Goal: Information Seeking & Learning: Learn about a topic

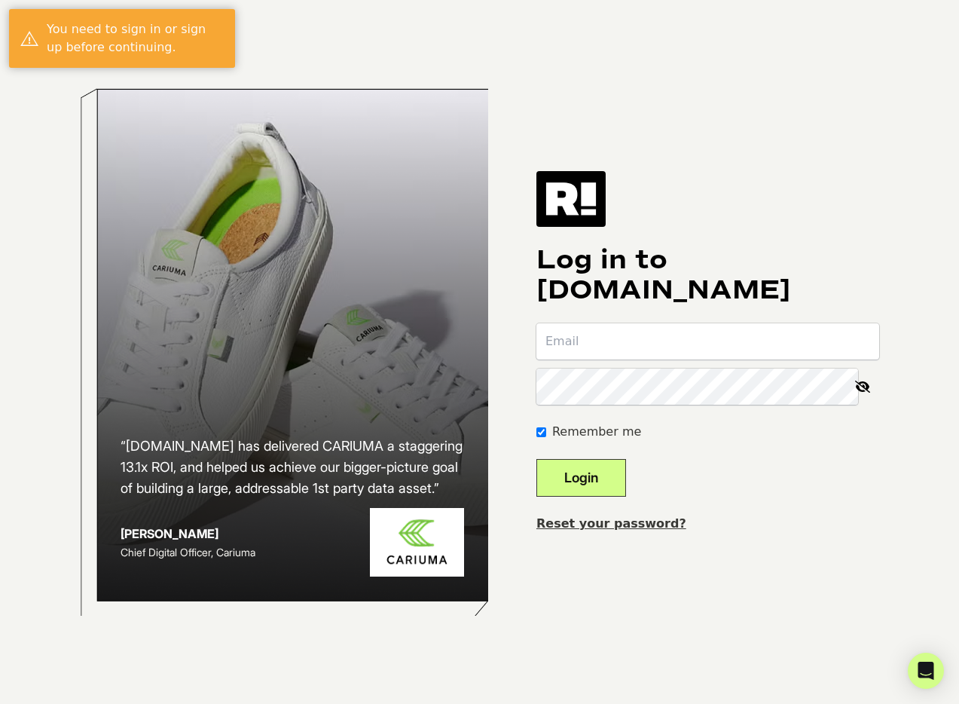
click at [645, 356] on input "email" at bounding box center [707, 341] width 343 height 36
type input "Joe.Schulman@spanx.com"
click at [536, 459] on button "Login" at bounding box center [581, 478] width 90 height 38
click at [606, 350] on input "email" at bounding box center [707, 341] width 343 height 36
type input "[PERSON_NAME][EMAIL_ADDRESS][PERSON_NAME][DOMAIN_NAME]"
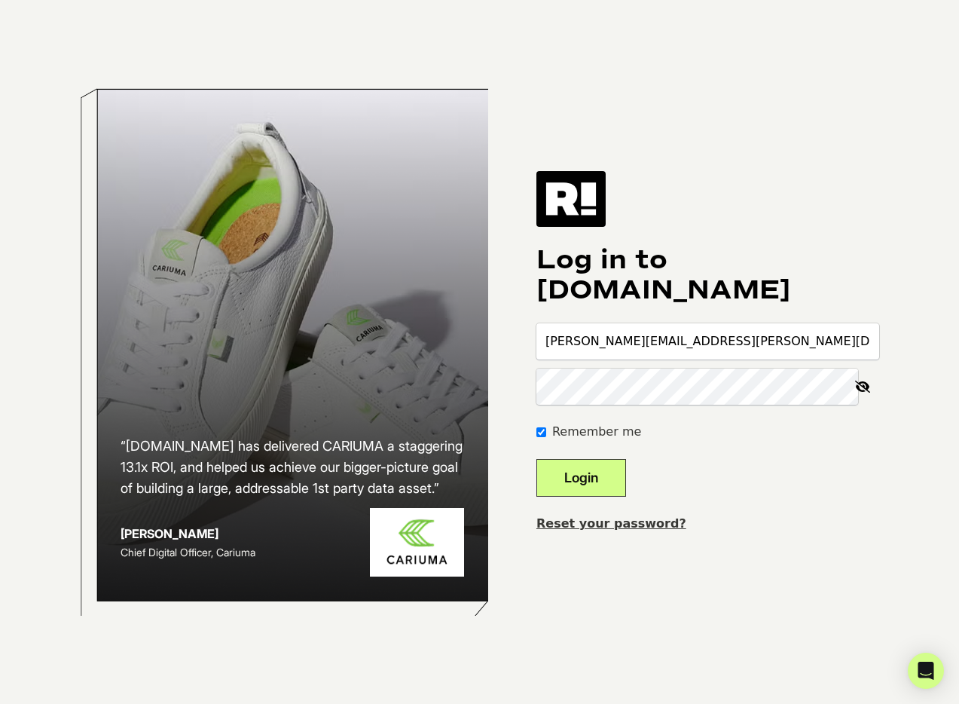
click at [536, 459] on button "Login" at bounding box center [581, 478] width 90 height 38
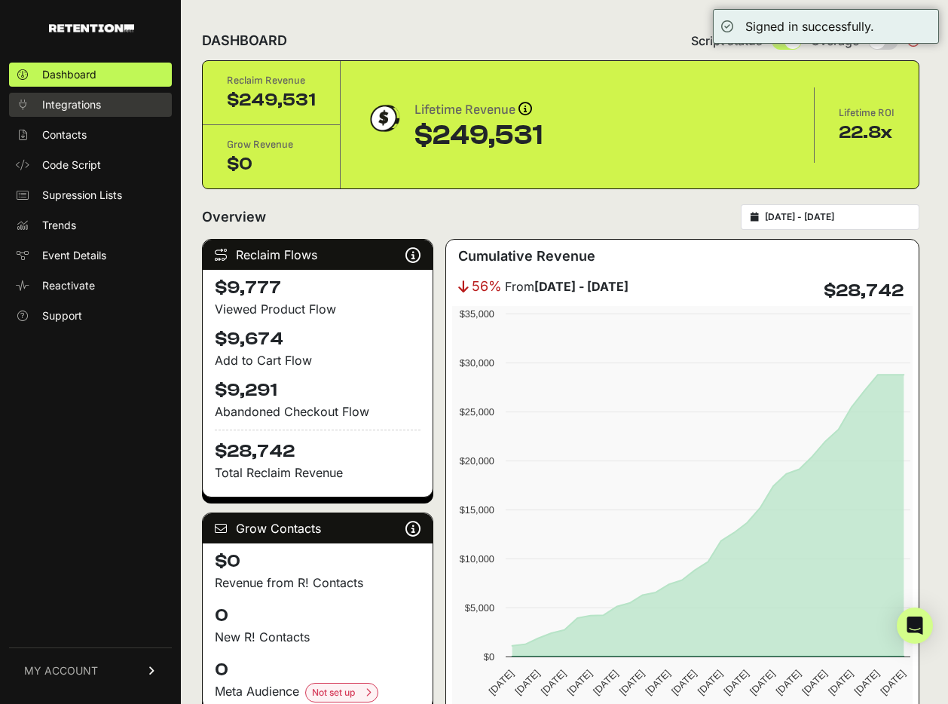
click at [84, 102] on span "Integrations" at bounding box center [71, 104] width 59 height 15
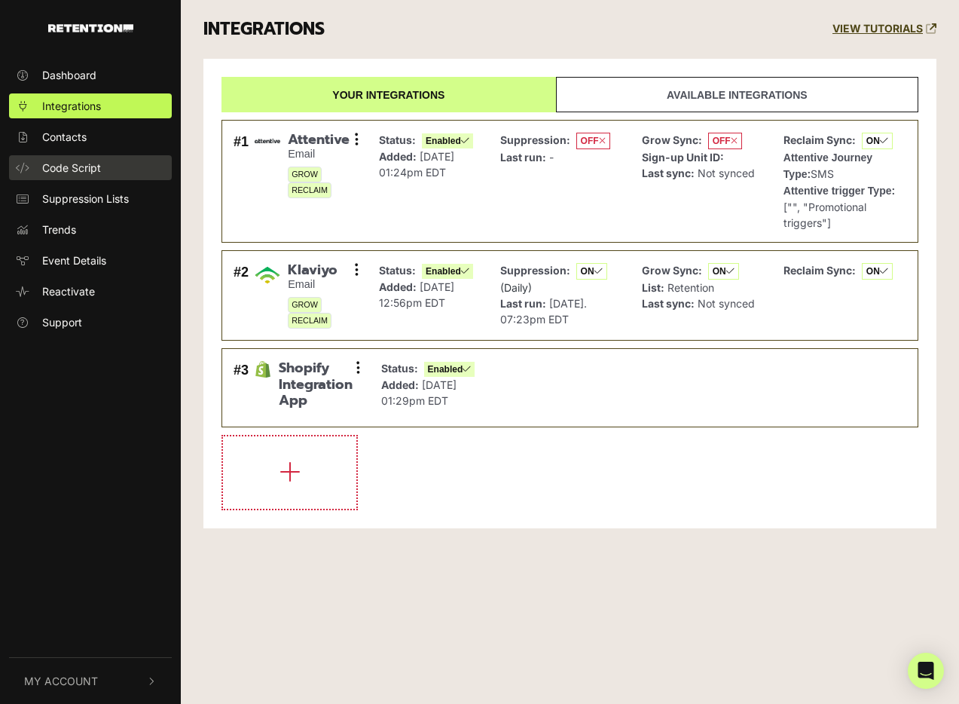
click at [85, 169] on span "Code Script" at bounding box center [71, 168] width 59 height 16
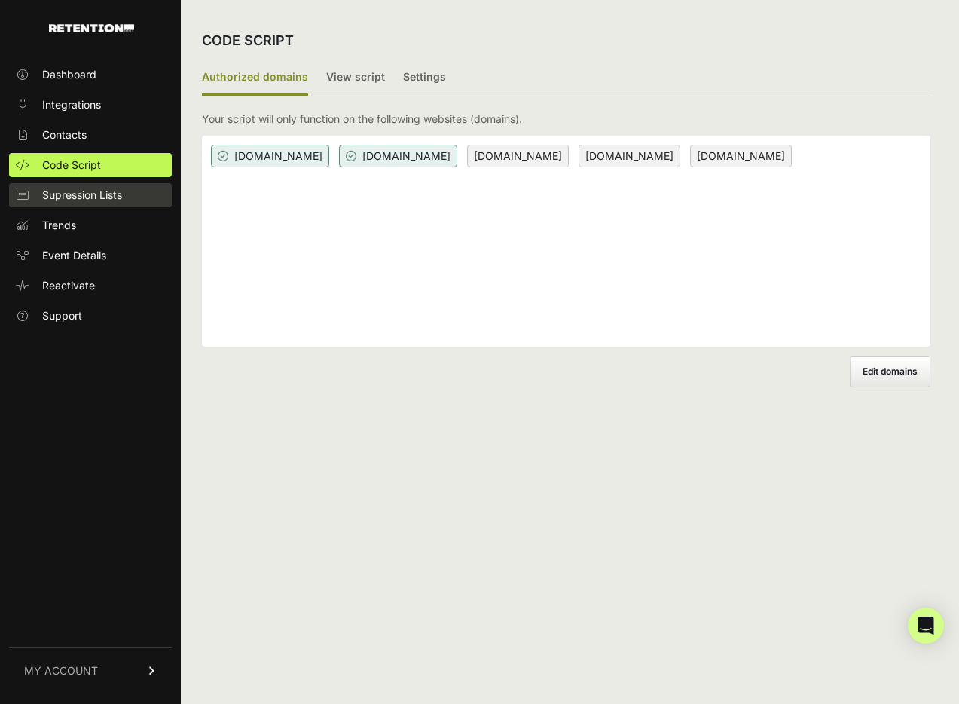
click at [77, 199] on span "Supression Lists" at bounding box center [82, 195] width 80 height 15
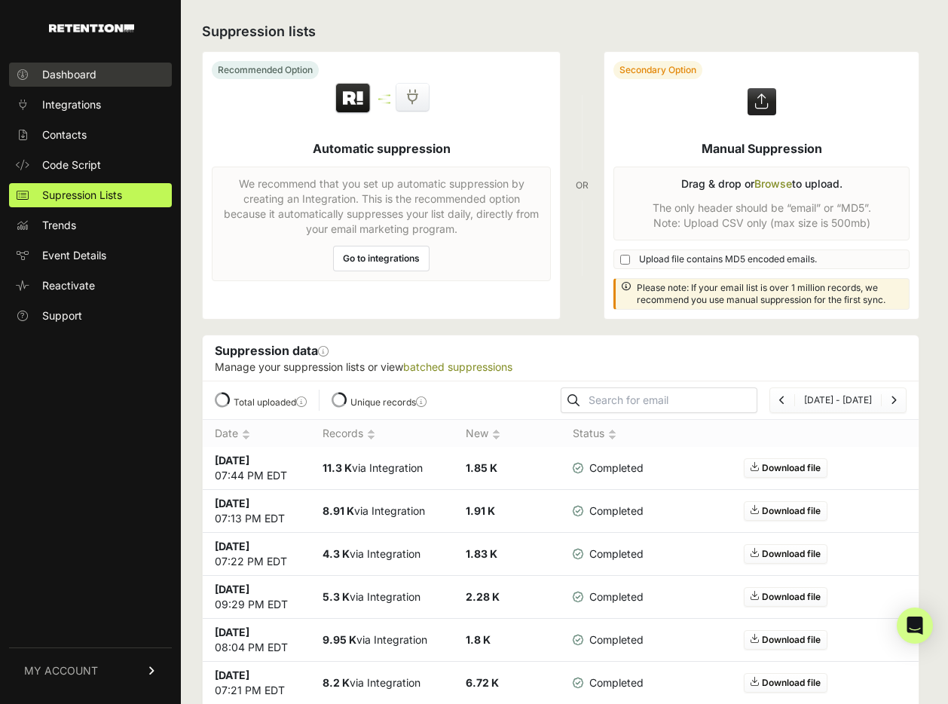
click at [84, 82] on link "Dashboard" at bounding box center [90, 75] width 163 height 24
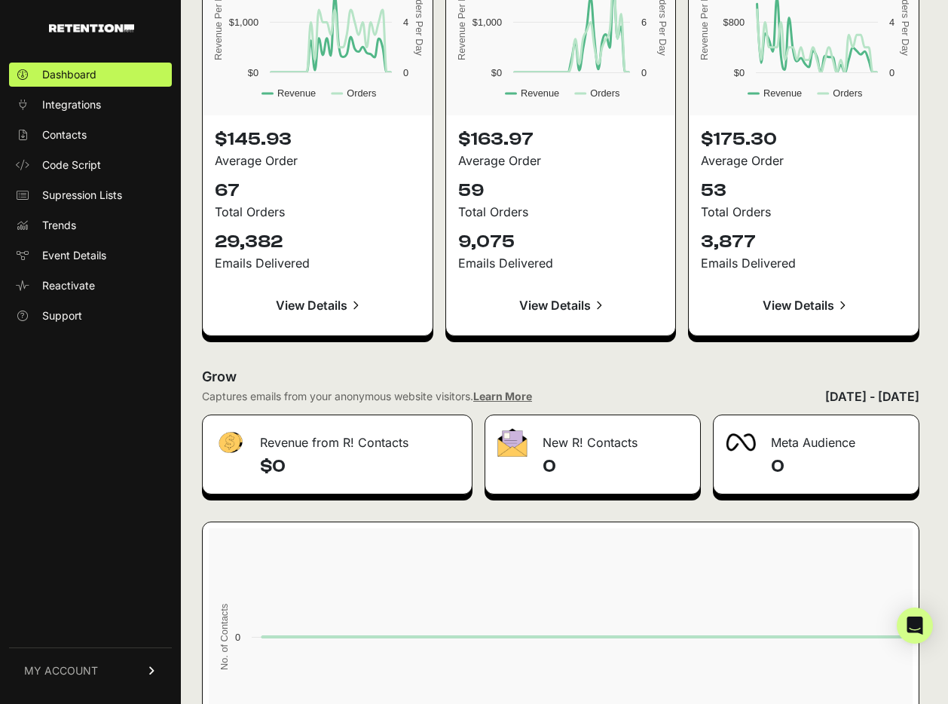
scroll to position [1645, 0]
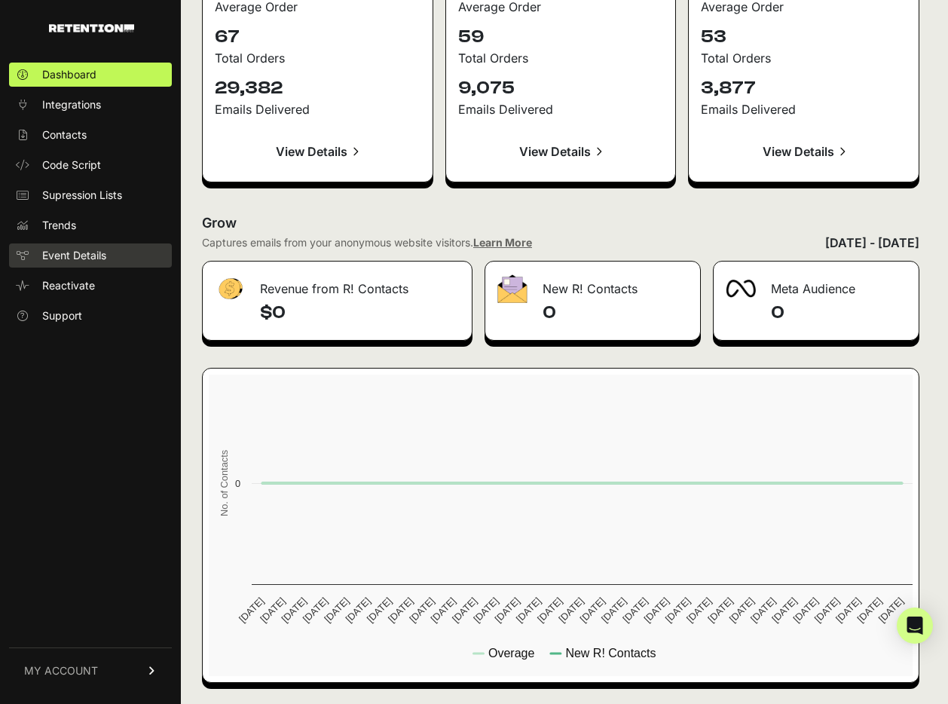
click at [75, 261] on span "Event Details" at bounding box center [74, 255] width 64 height 15
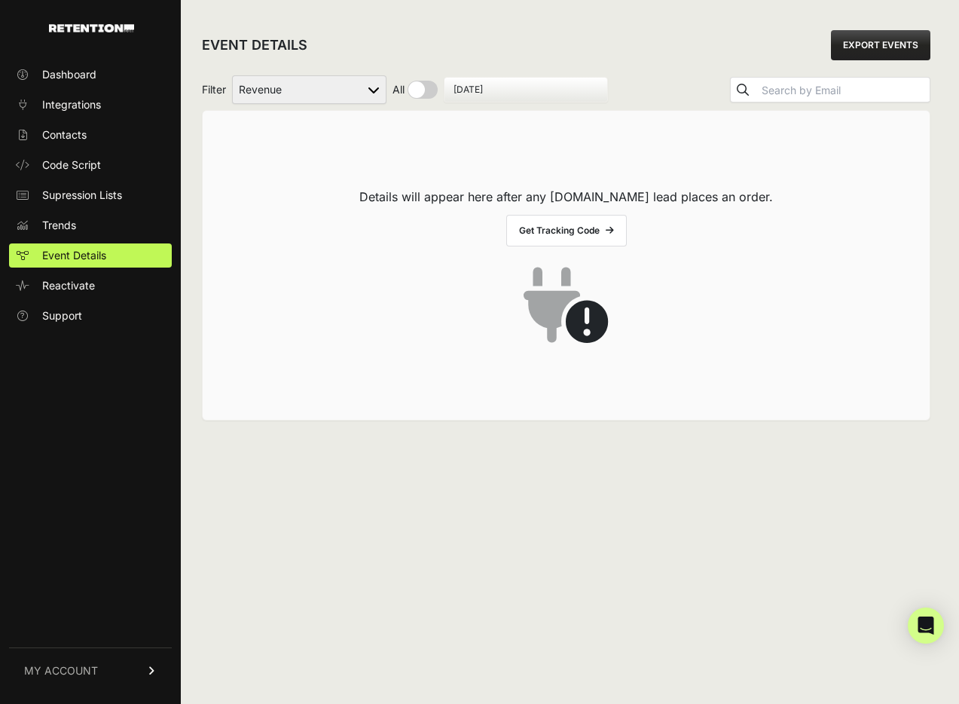
click at [293, 100] on select "Active on Site Reclaim Added to Cart Reclaim Checkout Started Reclaim Revenue V…" at bounding box center [309, 89] width 154 height 29
click at [233, 75] on select "Active on Site Reclaim Added to Cart Reclaim Checkout Started Reclaim Revenue V…" at bounding box center [309, 89] width 154 height 29
click at [331, 101] on select "Active on Site Reclaim Added to Cart Reclaim Checkout Started Reclaim Revenue V…" at bounding box center [309, 89] width 154 height 29
select select "cart"
click at [233, 75] on select "Active on Site Reclaim Added to Cart Reclaim Checkout Started Reclaim Revenue V…" at bounding box center [309, 89] width 154 height 29
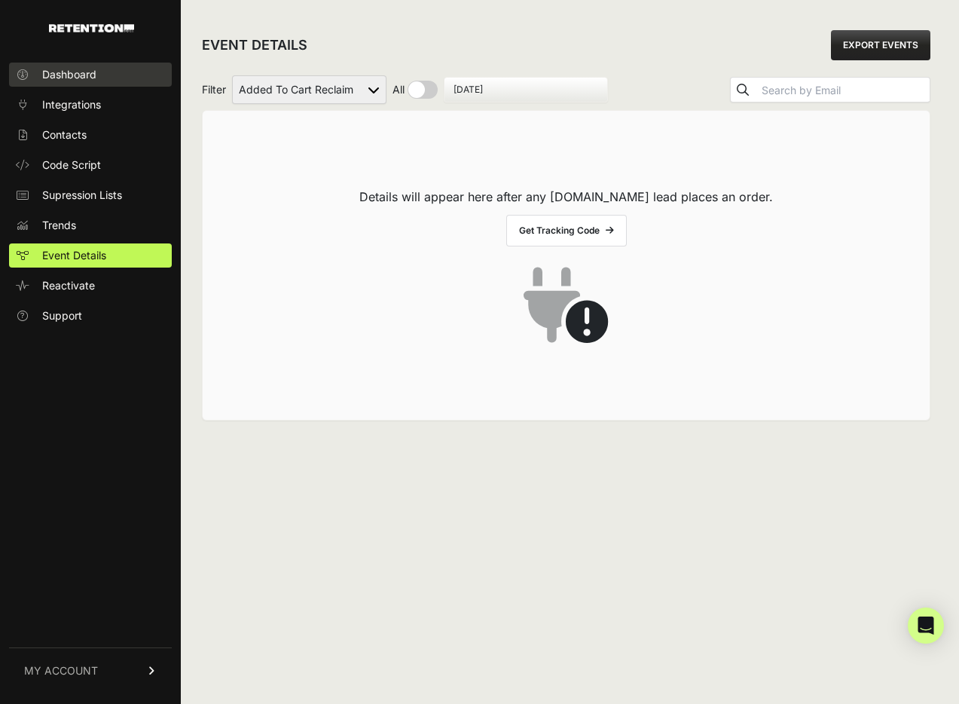
click at [73, 73] on span "Dashboard" at bounding box center [69, 74] width 54 height 15
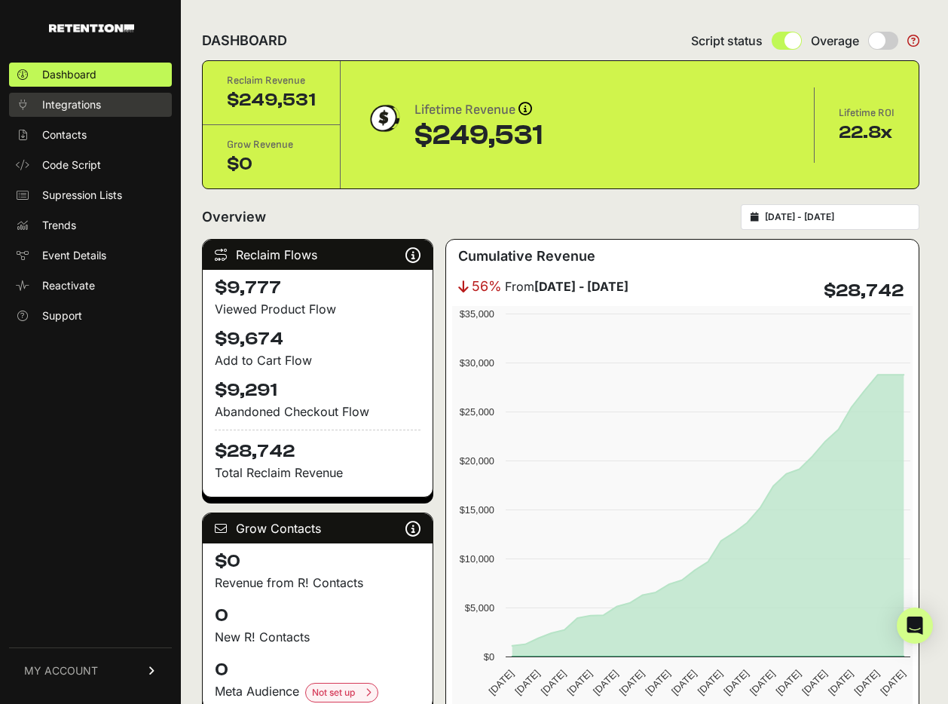
click at [67, 109] on span "Integrations" at bounding box center [71, 104] width 59 height 15
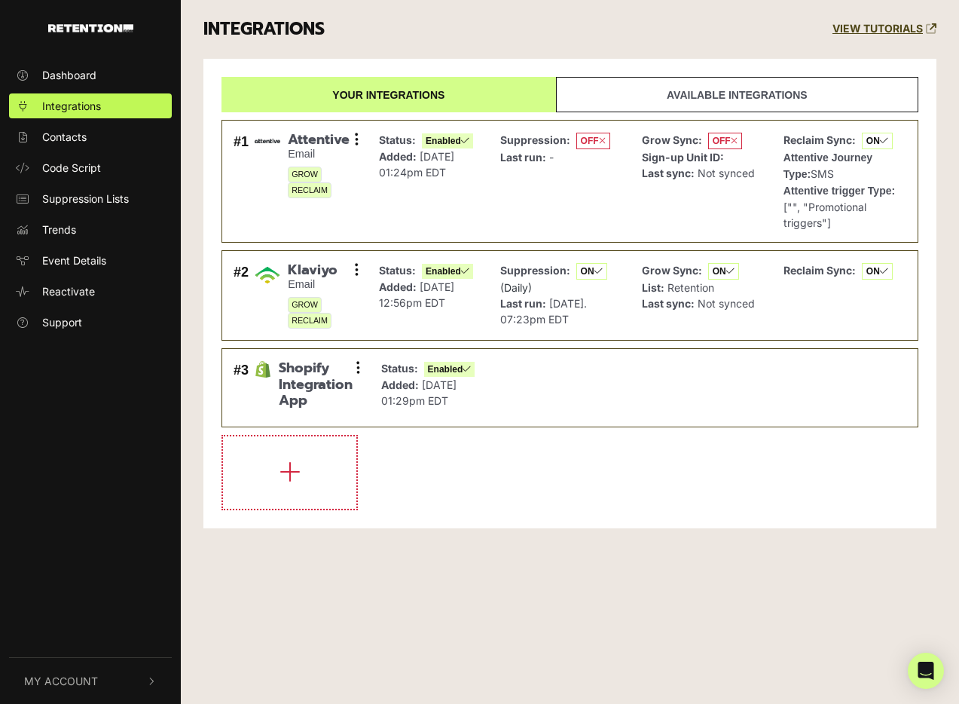
click at [716, 90] on link "Available integrations" at bounding box center [737, 94] width 362 height 35
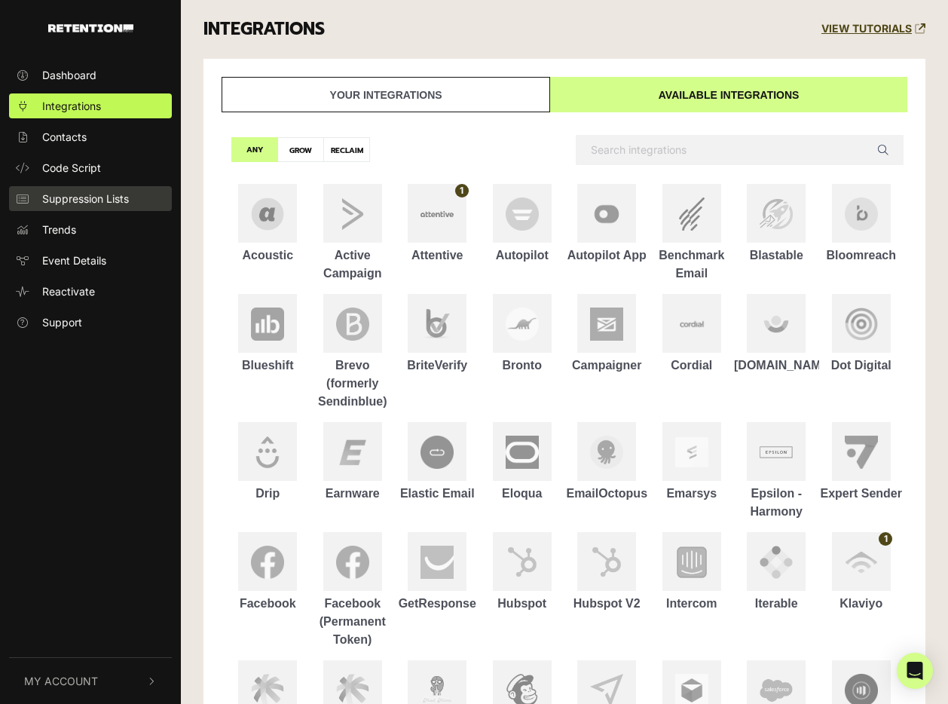
click at [111, 200] on span "Suppression Lists" at bounding box center [85, 199] width 87 height 16
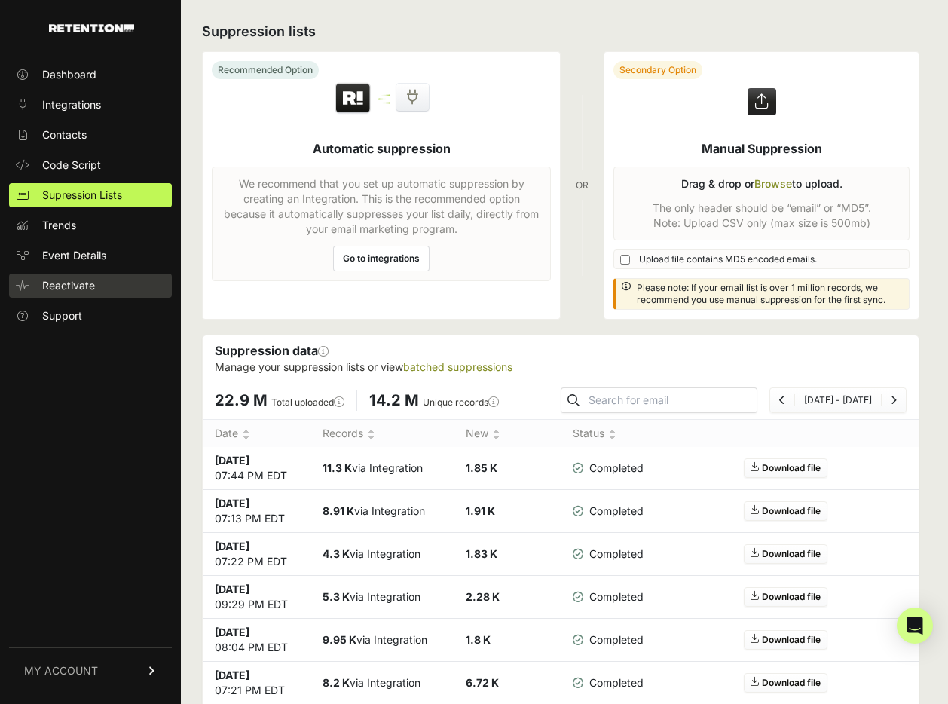
click at [82, 293] on link "Reactivate" at bounding box center [90, 285] width 163 height 24
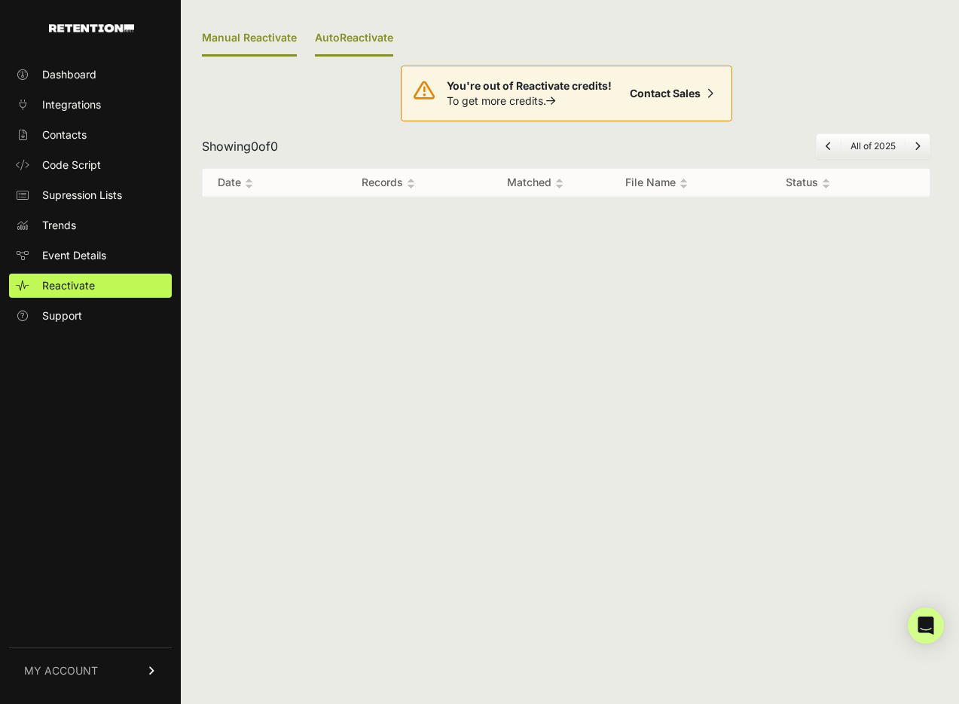
click at [332, 32] on link "AutoReactivate" at bounding box center [354, 38] width 78 height 35
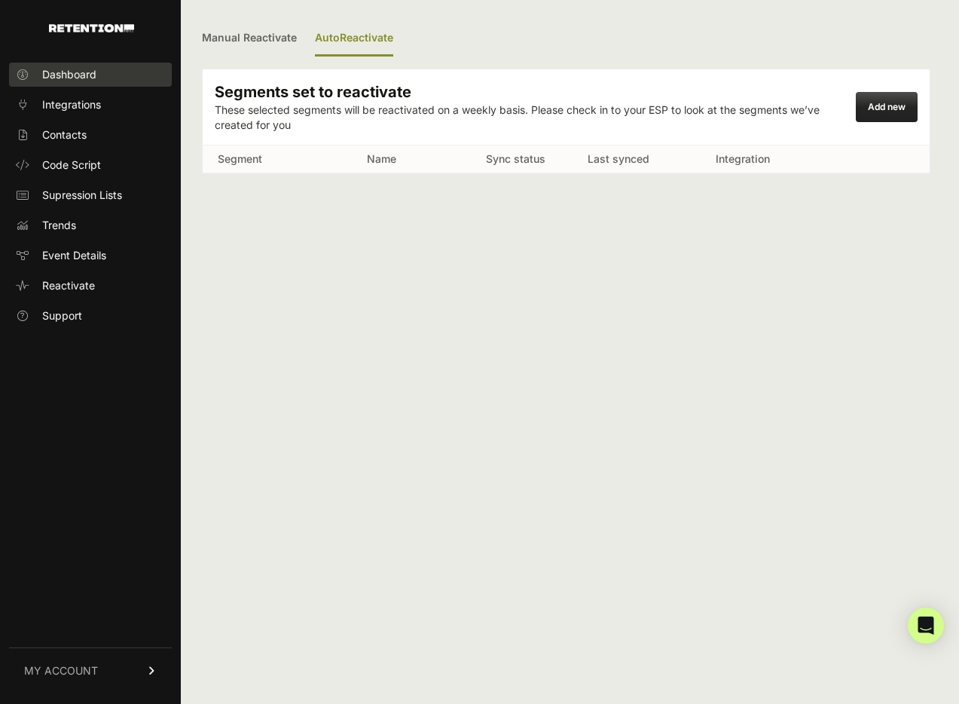
click at [77, 78] on span "Dashboard" at bounding box center [69, 74] width 54 height 15
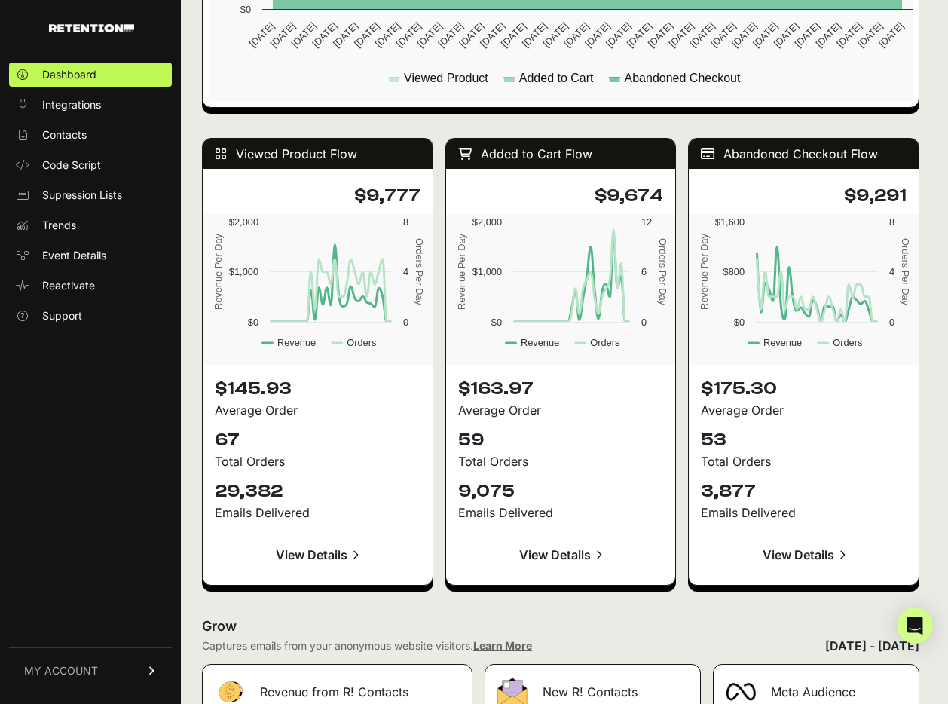
scroll to position [1196, 0]
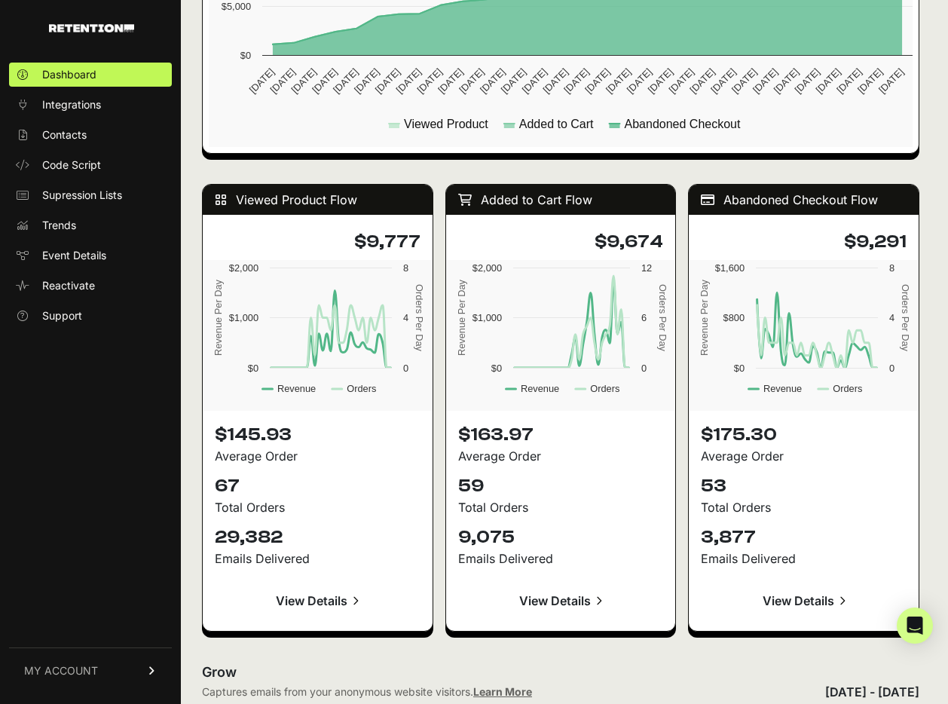
click at [330, 598] on link "View Details" at bounding box center [318, 600] width 206 height 36
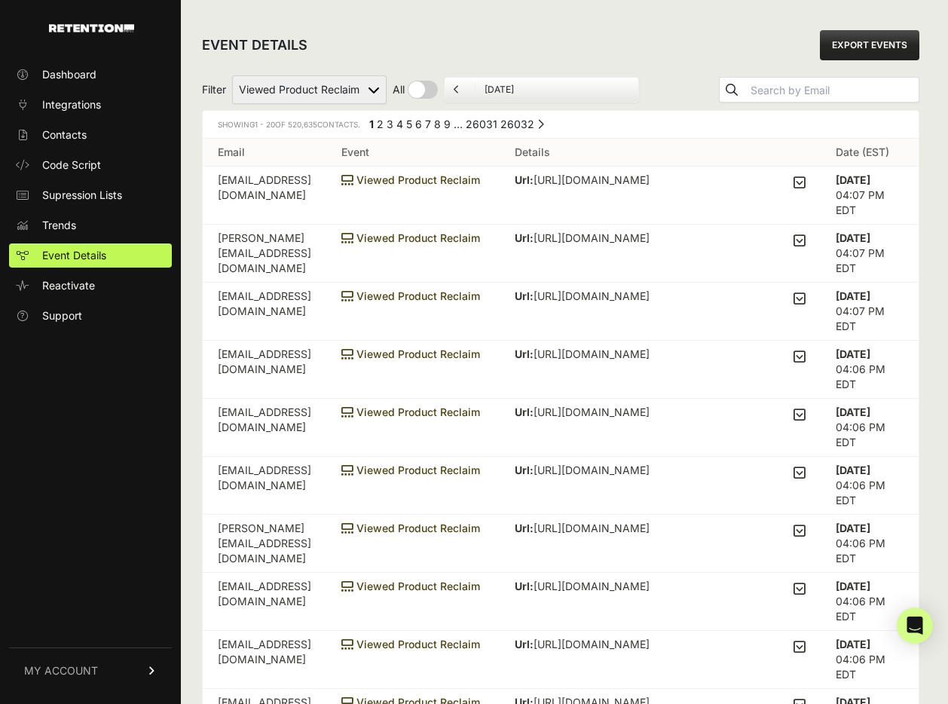
click at [96, 653] on link "MY ACCOUNT" at bounding box center [90, 670] width 163 height 46
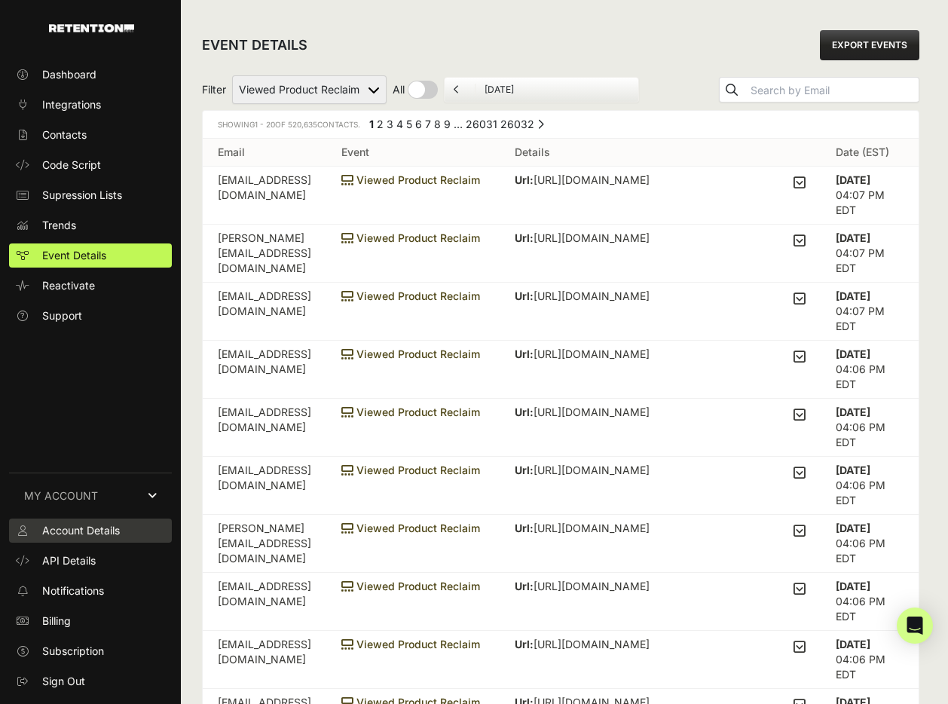
click at [102, 534] on span "Account Details" at bounding box center [81, 530] width 78 height 15
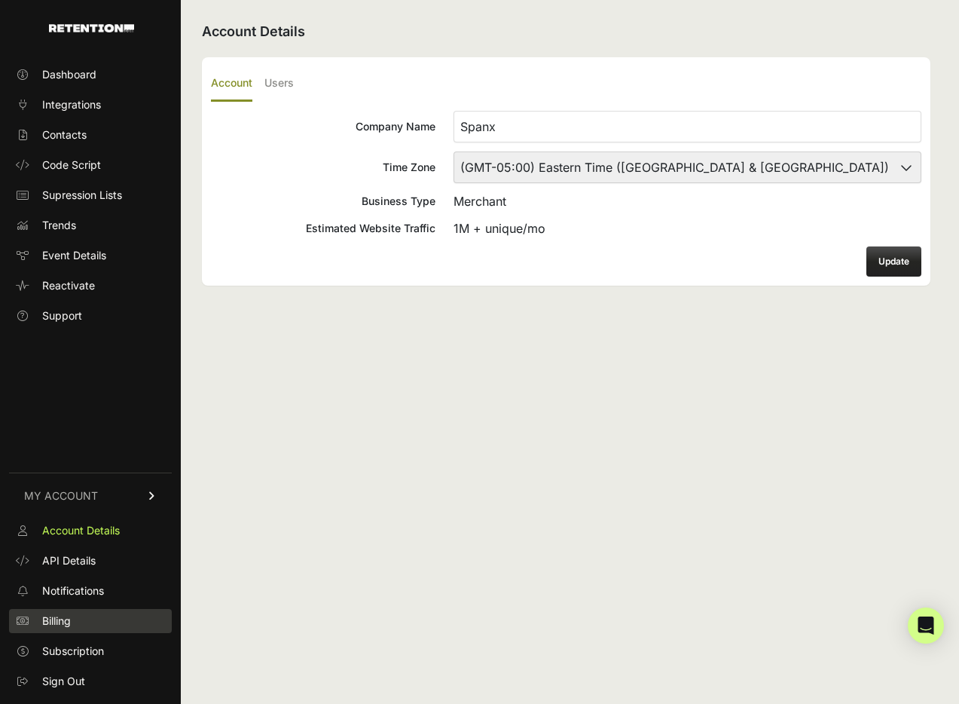
click at [69, 617] on span "Billing" at bounding box center [56, 620] width 29 height 15
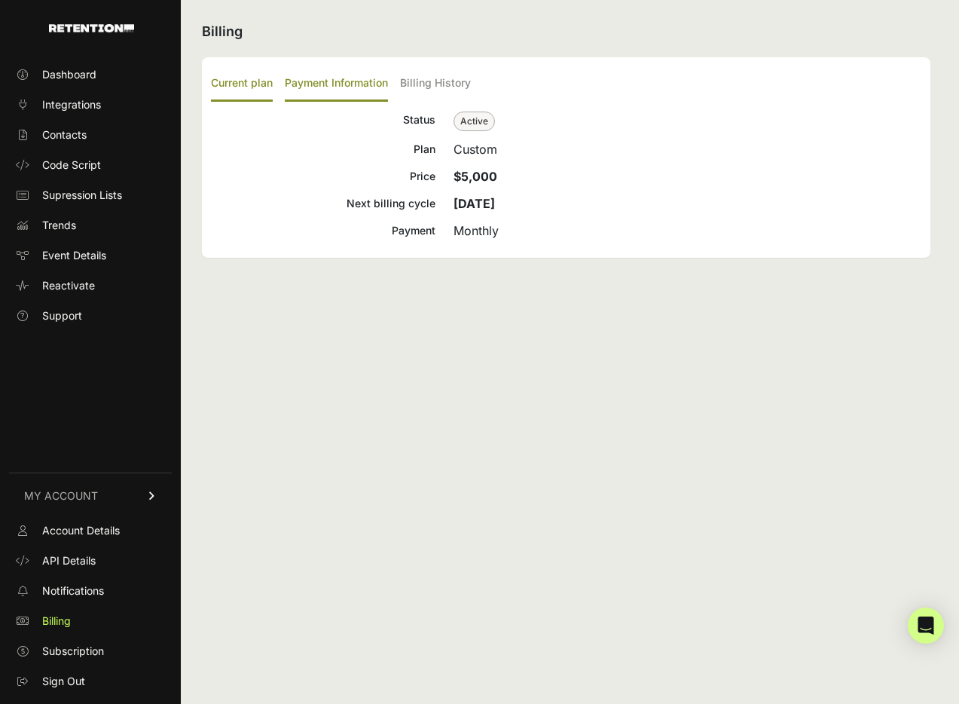
click at [354, 84] on label "Payment Information" at bounding box center [336, 83] width 103 height 35
click at [0, 0] on input "Payment Information" at bounding box center [0, 0] width 0 height 0
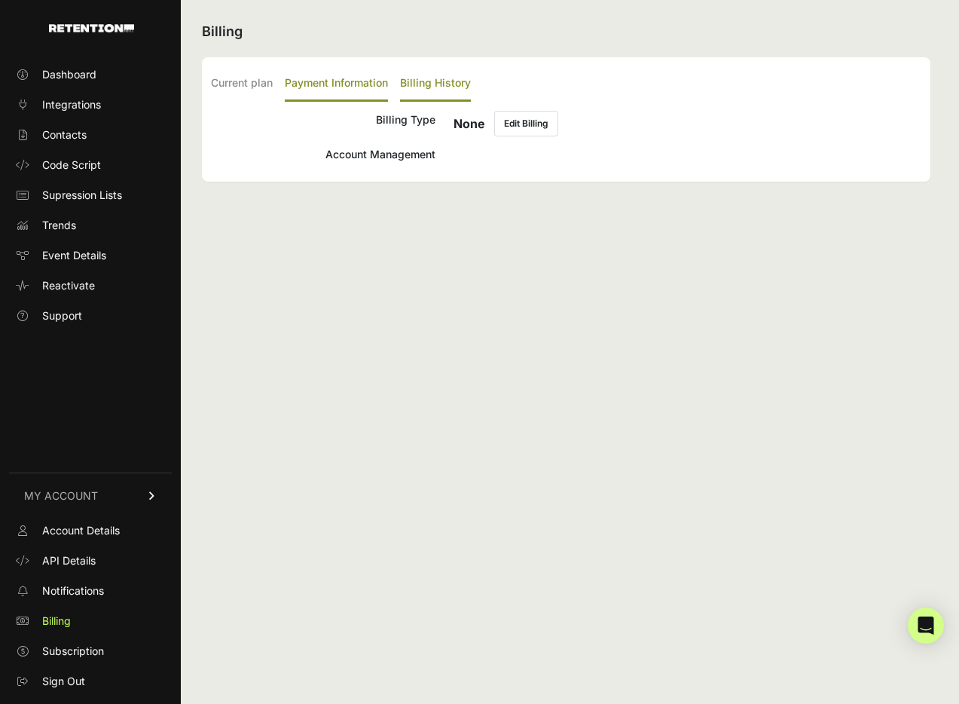
click at [437, 84] on label "Billing History" at bounding box center [435, 83] width 71 height 35
click at [0, 0] on input "Billing History" at bounding box center [0, 0] width 0 height 0
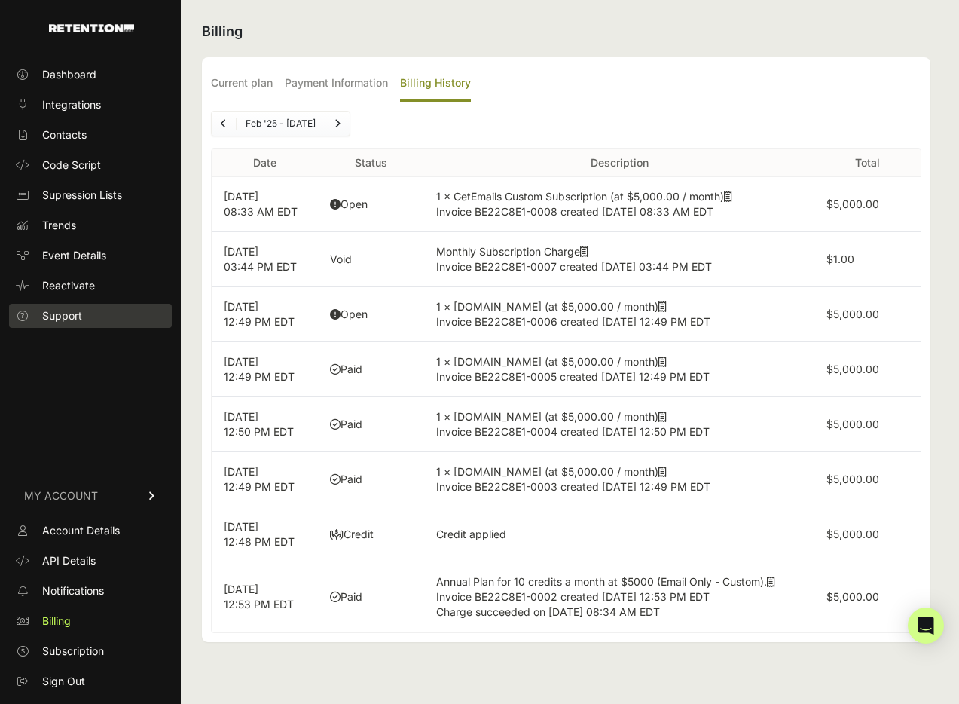
click at [79, 321] on span "Support" at bounding box center [62, 315] width 40 height 15
click at [96, 200] on span "Supression Lists" at bounding box center [82, 195] width 80 height 15
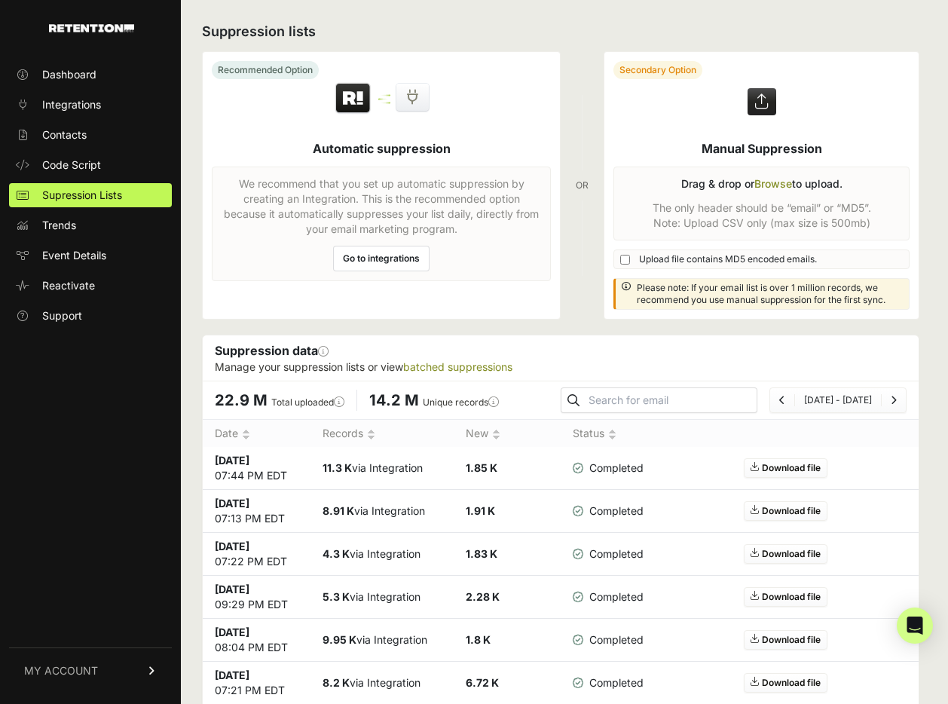
click at [398, 261] on link "Go to integrations" at bounding box center [381, 259] width 96 height 26
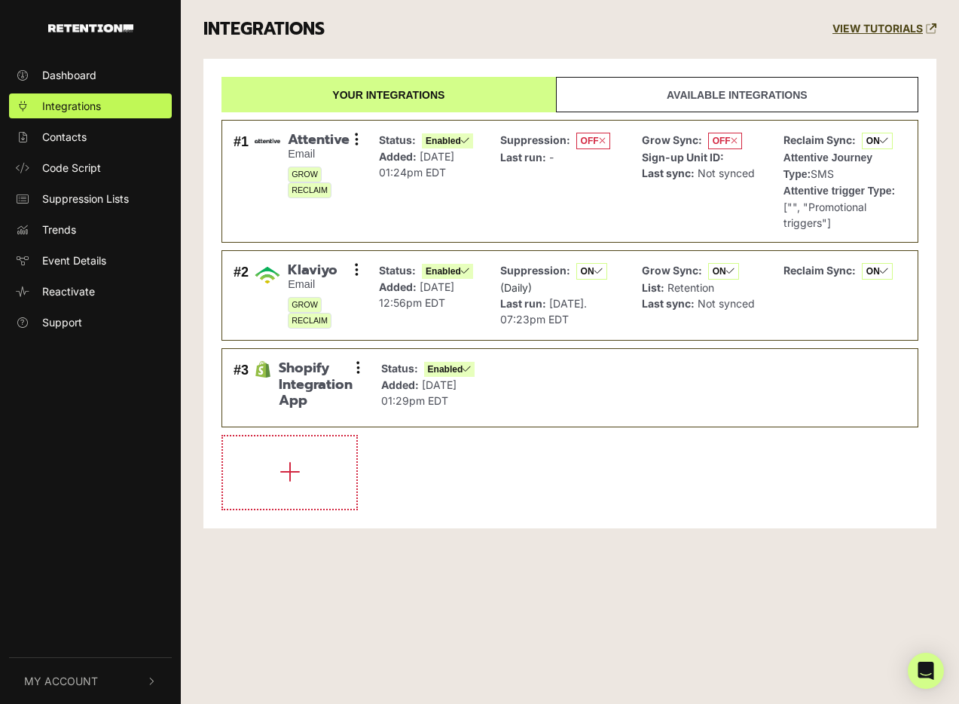
click at [667, 93] on link "Available integrations" at bounding box center [737, 94] width 362 height 35
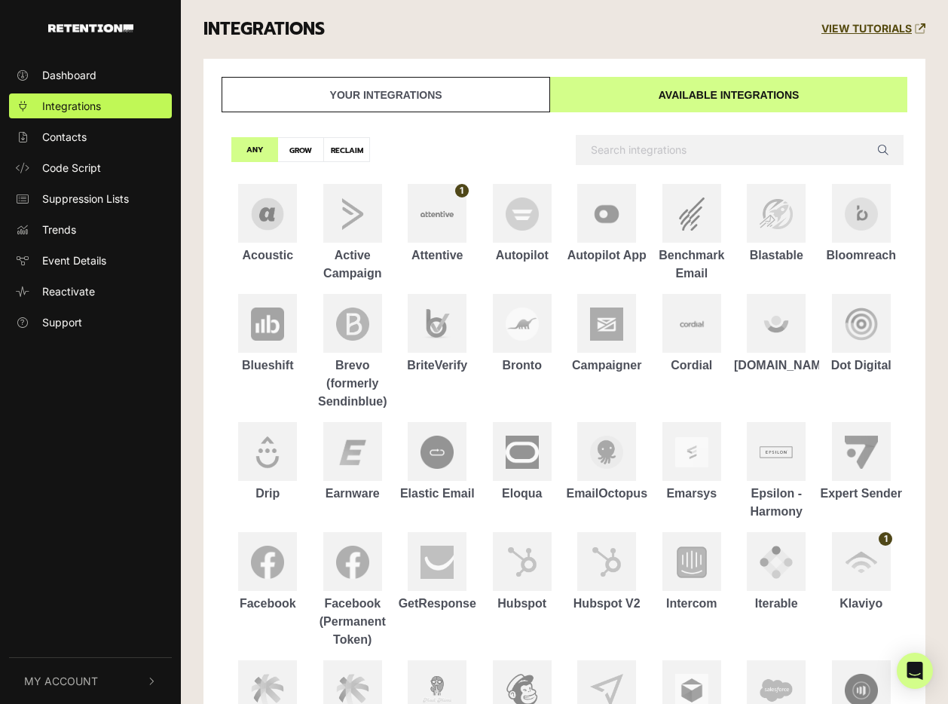
click at [870, 23] on link "VIEW TUTORIALS" at bounding box center [873, 29] width 104 height 13
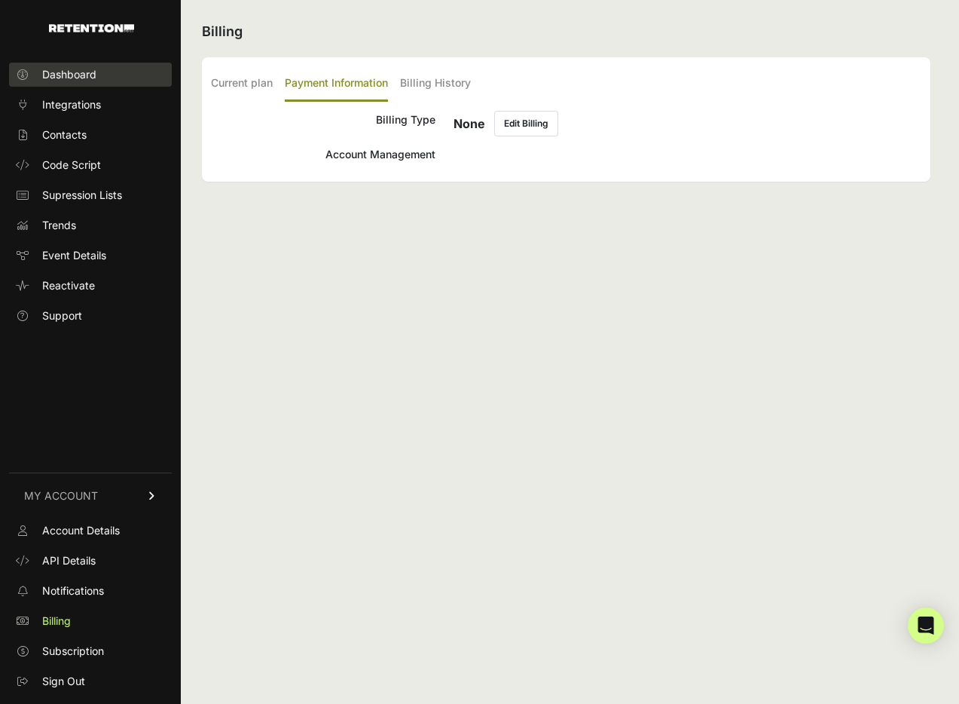
click at [81, 70] on span "Dashboard" at bounding box center [69, 74] width 54 height 15
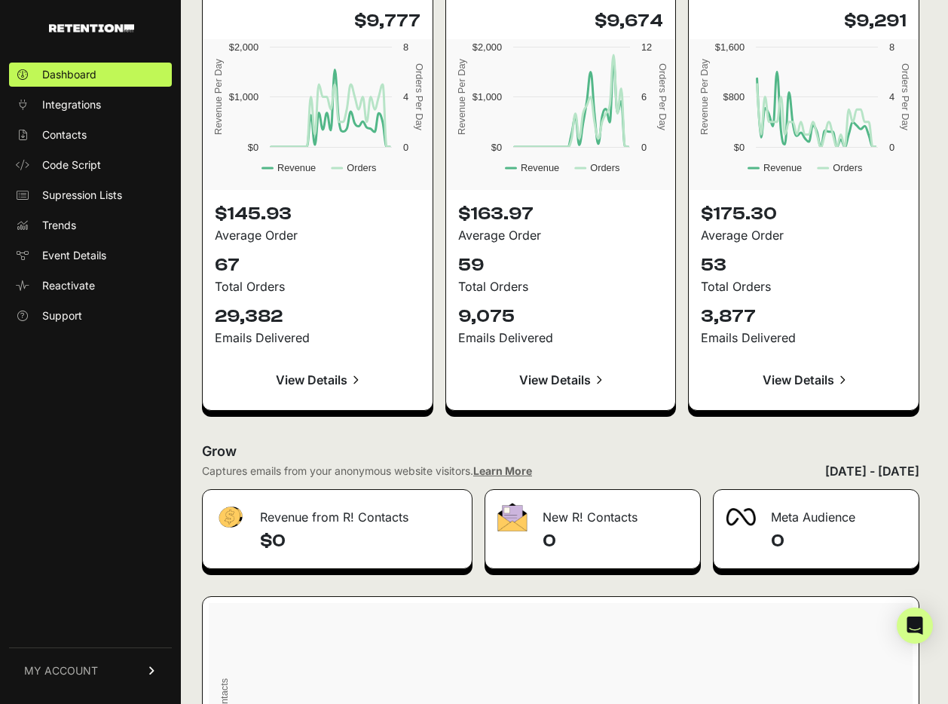
scroll to position [1423, 0]
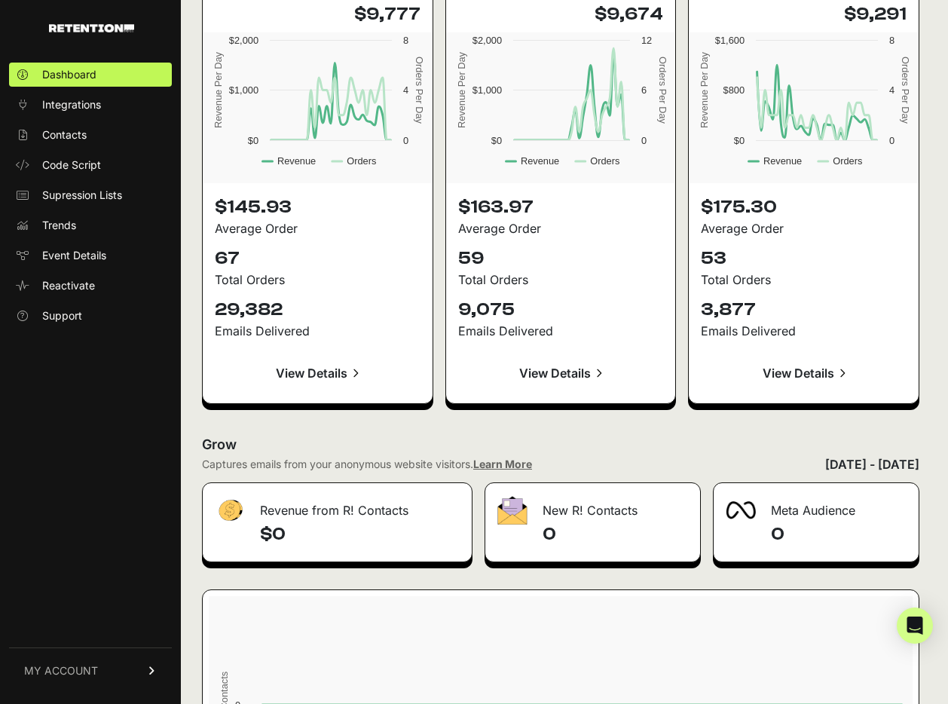
click at [317, 370] on link "View Details" at bounding box center [318, 373] width 206 height 36
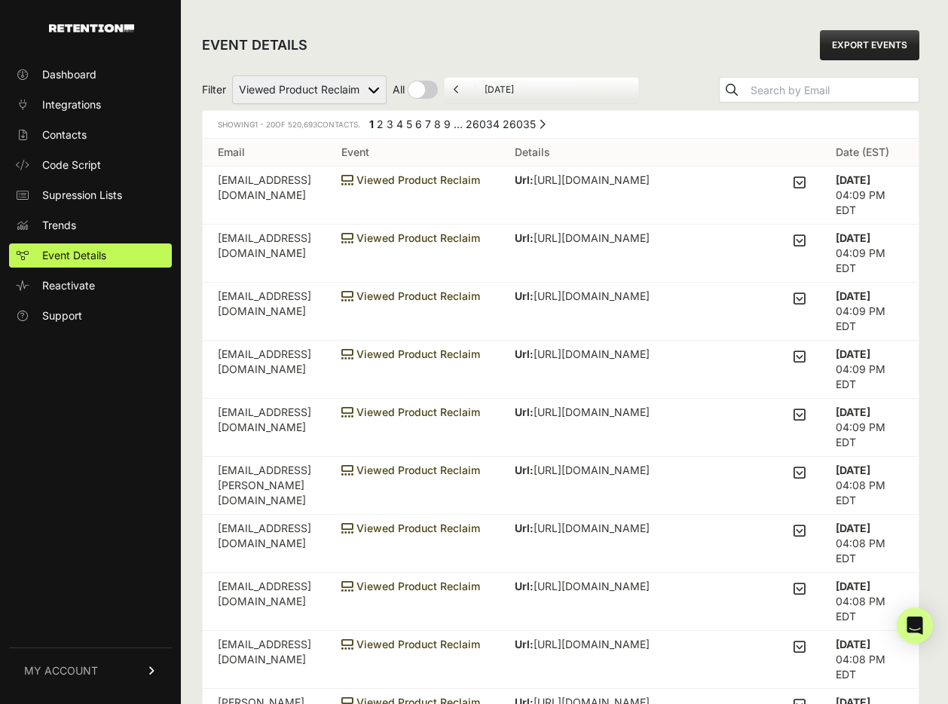
click at [274, 181] on td "micki0903@gmail.com" at bounding box center [265, 195] width 124 height 58
click at [275, 181] on td "micki0903@gmail.com" at bounding box center [265, 195] width 124 height 58
click at [805, 184] on icon at bounding box center [799, 183] width 12 height 14
click at [0, 0] on input "checkbox" at bounding box center [0, 0] width 0 height 0
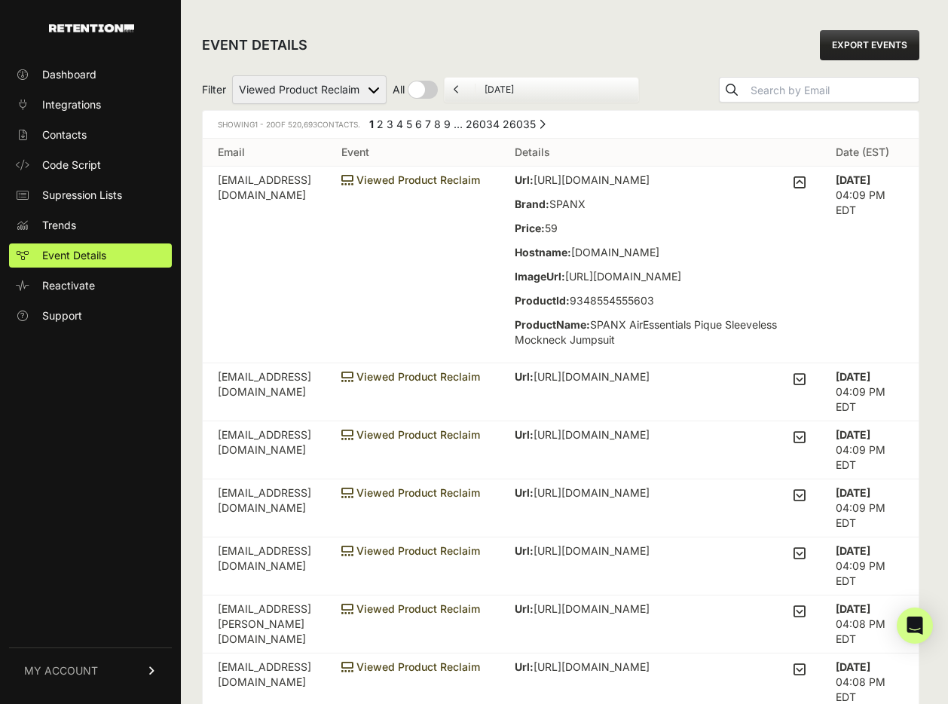
click at [506, 82] on ul "August 28, 2025" at bounding box center [541, 90] width 195 height 26
click at [344, 90] on select "Active on Site Reclaim Added to Cart Reclaim Checkout Started Reclaim Revenue V…" at bounding box center [309, 89] width 154 height 29
click at [456, 90] on icon at bounding box center [457, 89] width 6 height 9
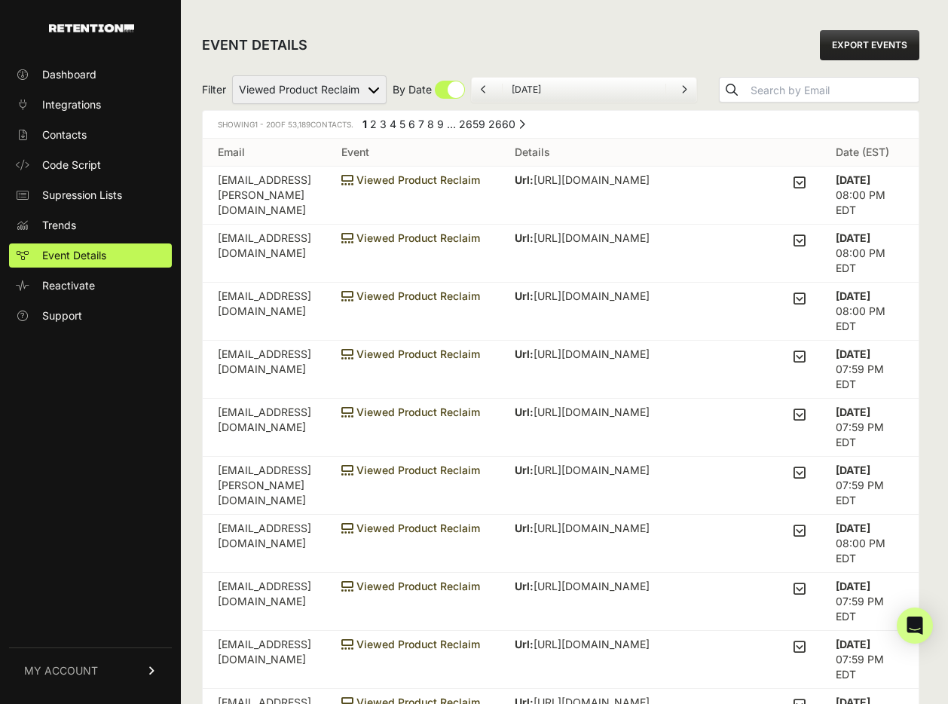
click at [456, 90] on input "checkbox" at bounding box center [428, 90] width 72 height 18
checkbox input "false"
click at [458, 90] on icon at bounding box center [457, 89] width 6 height 9
click at [487, 88] on li at bounding box center [487, 90] width 30 height 12
click at [484, 89] on icon at bounding box center [484, 89] width 6 height 9
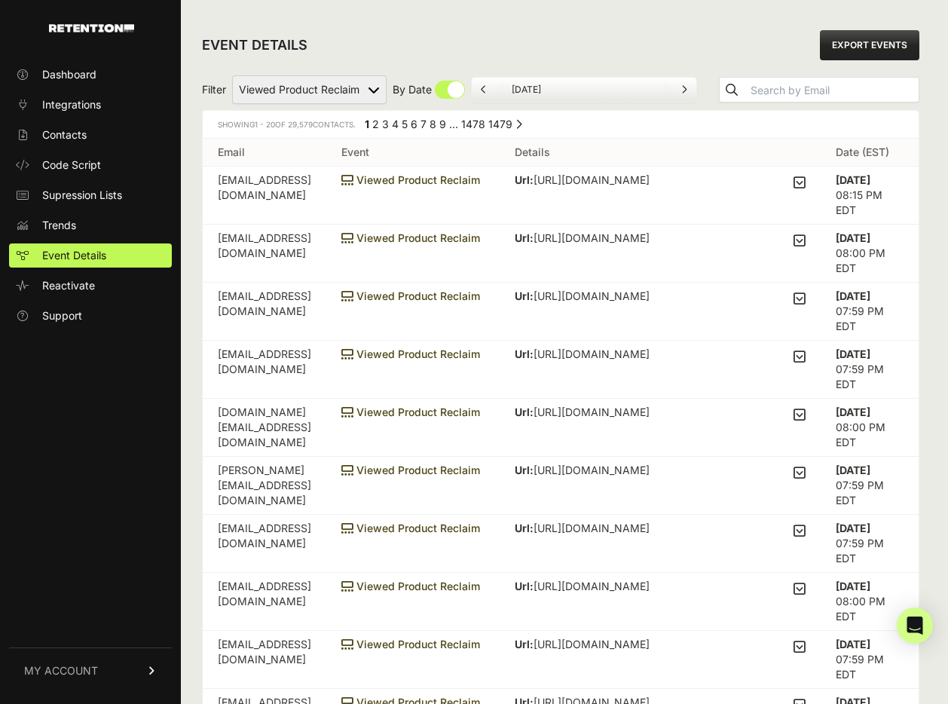
click at [481, 90] on icon at bounding box center [484, 89] width 6 height 9
click at [539, 91] on input "August 24, 2025" at bounding box center [584, 90] width 145 height 12
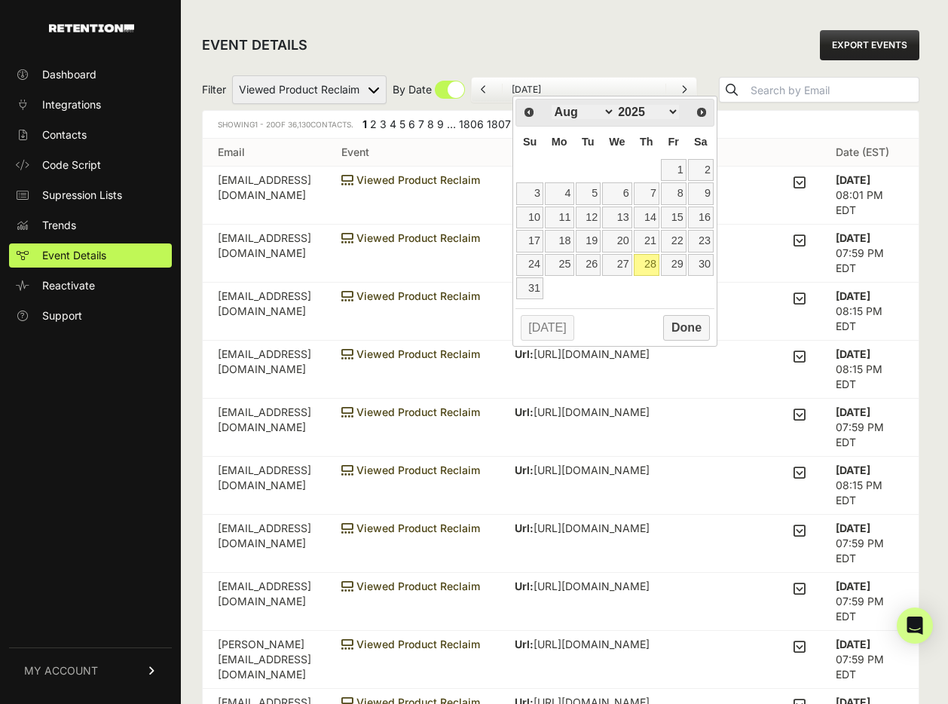
click at [588, 111] on select "Jan Feb Mar Apr May Jun [DATE] Aug Sep Oct Nov Dec" at bounding box center [583, 112] width 64 height 14
click at [637, 115] on select "2015 2016 2017 2018 2019 2020 2021 2022 2023 2024 2025 2026 2027 2028 2029 2030…" at bounding box center [647, 112] width 64 height 14
click at [687, 302] on button "Done" at bounding box center [686, 305] width 46 height 26
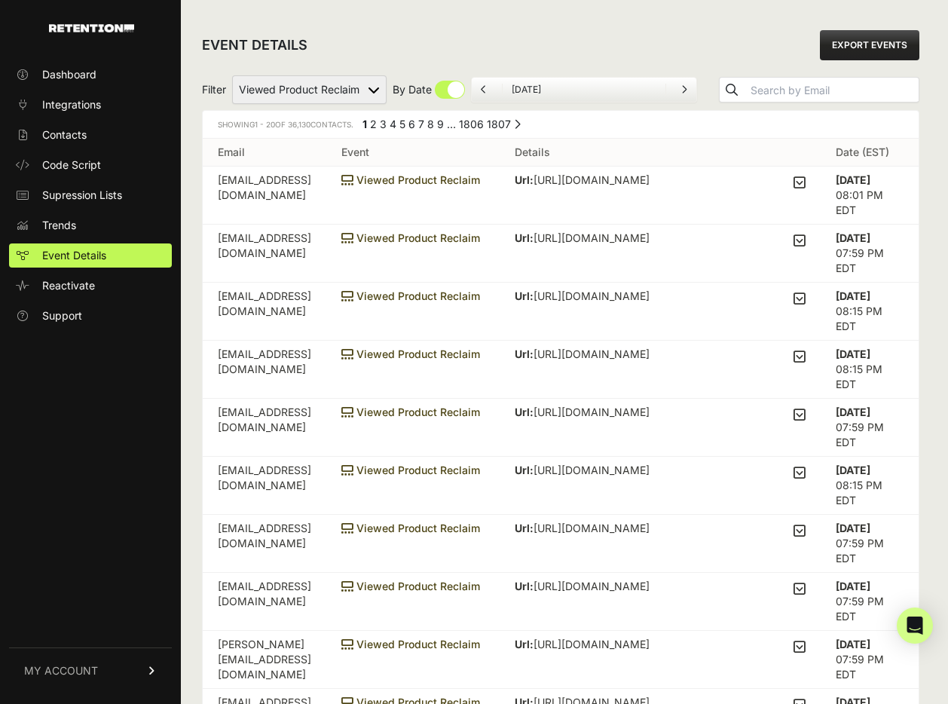
click at [483, 86] on icon at bounding box center [484, 89] width 6 height 9
click at [548, 93] on input "August 24, 2025" at bounding box center [584, 90] width 145 height 12
click at [533, 81] on ul "[DATE]" at bounding box center [584, 90] width 226 height 26
click at [530, 89] on input "[DATE]" at bounding box center [584, 90] width 145 height 12
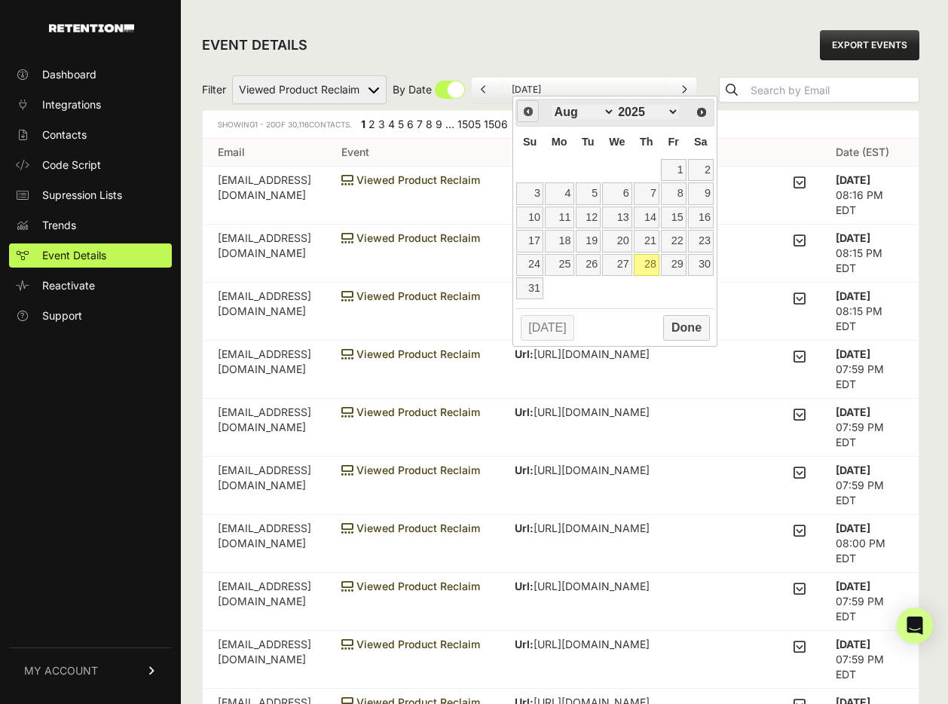
click at [528, 113] on span "Prev" at bounding box center [528, 111] width 12 height 12
click at [585, 116] on select "Jan Feb Mar Apr May Jun [DATE] Aug Sep Oct Nov Dec" at bounding box center [583, 112] width 64 height 14
click at [631, 105] on select "2015 2016 2017 2018 2019 2020 2021 2022 2023 2024 2025 2026 2027 2028 2029 2030…" at bounding box center [647, 112] width 64 height 14
click at [618, 216] on link "17" at bounding box center [616, 217] width 29 height 22
type input "[DATE]"
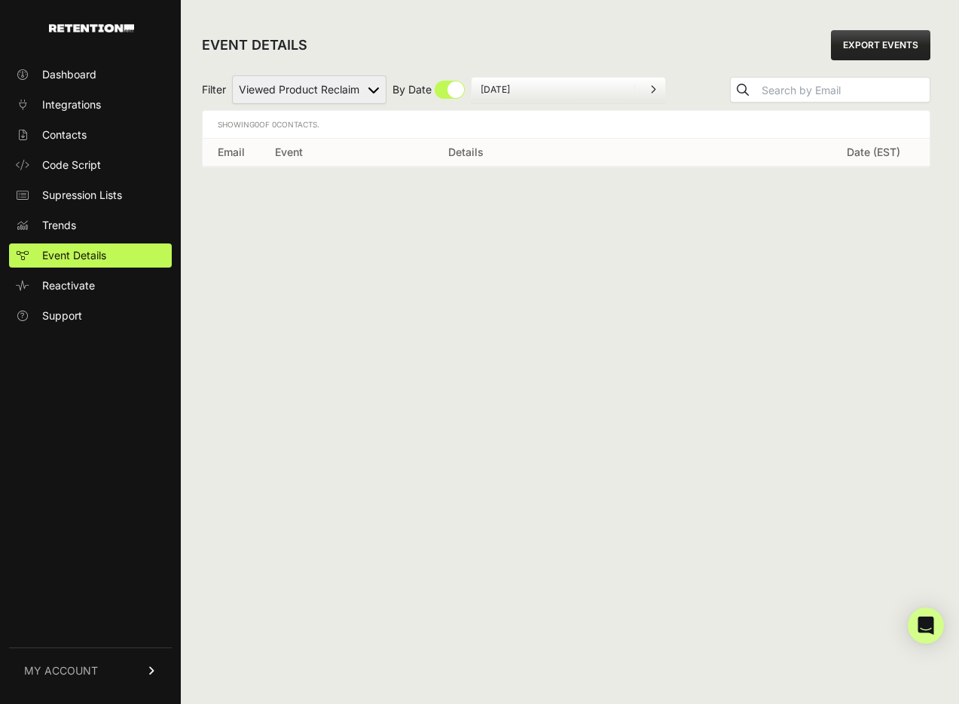
click at [524, 91] on input "[DATE]" at bounding box center [553, 90] width 145 height 12
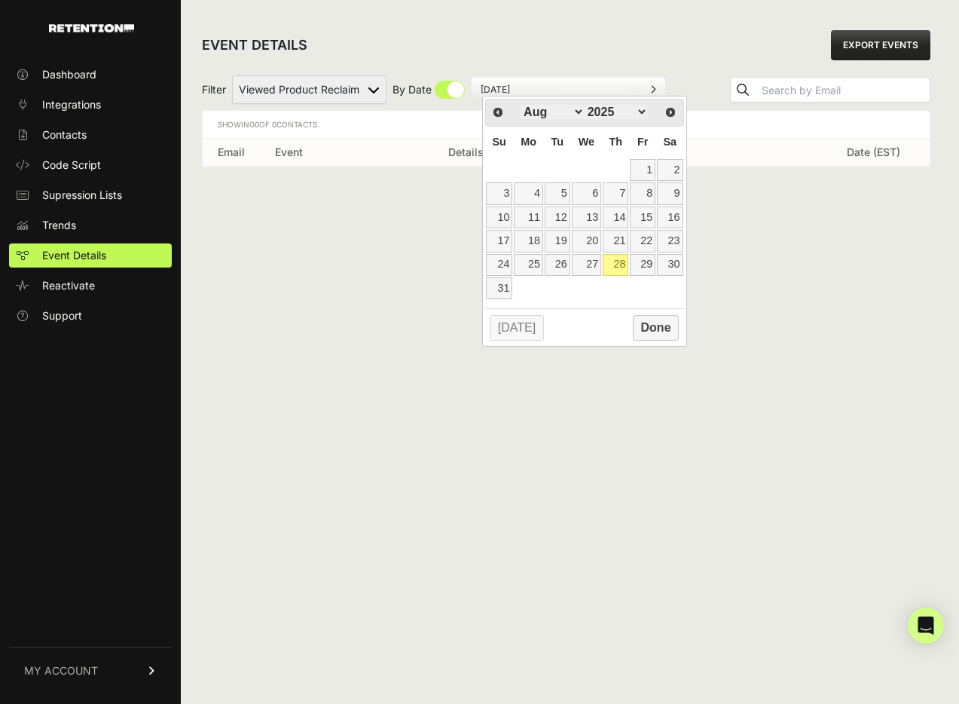
click at [560, 109] on select "Jan Feb Mar Apr May Jun [DATE] Aug Sep Oct Nov Dec" at bounding box center [553, 112] width 64 height 14
click at [661, 298] on button "Done" at bounding box center [656, 305] width 46 height 26
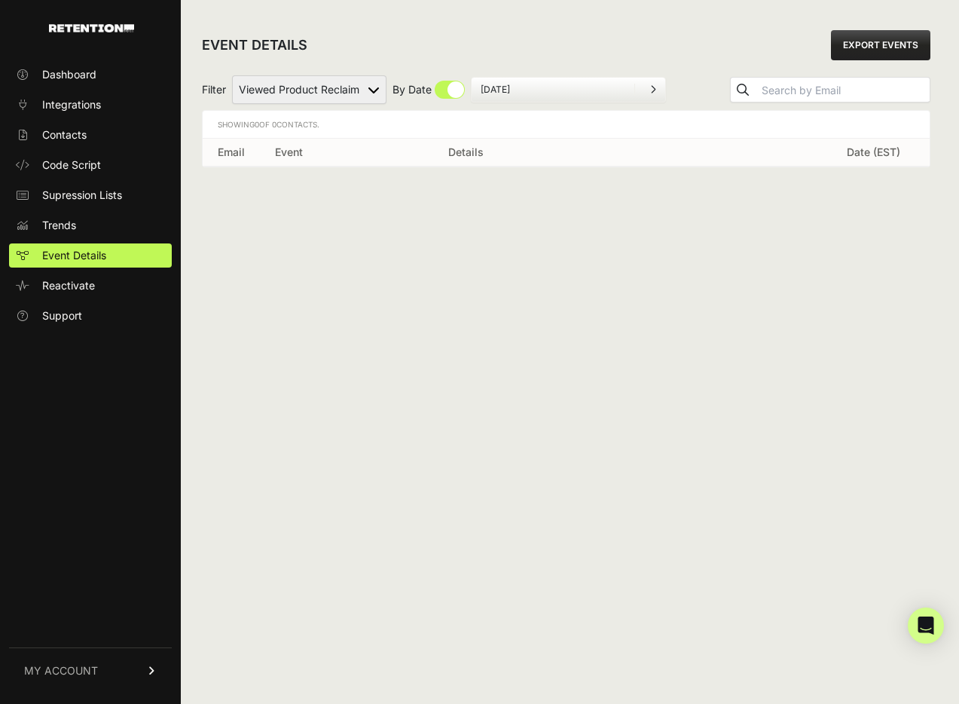
click at [548, 78] on ul "January 17, 2024" at bounding box center [568, 90] width 195 height 26
click at [543, 90] on input "January 17, 2024" at bounding box center [553, 90] width 145 height 12
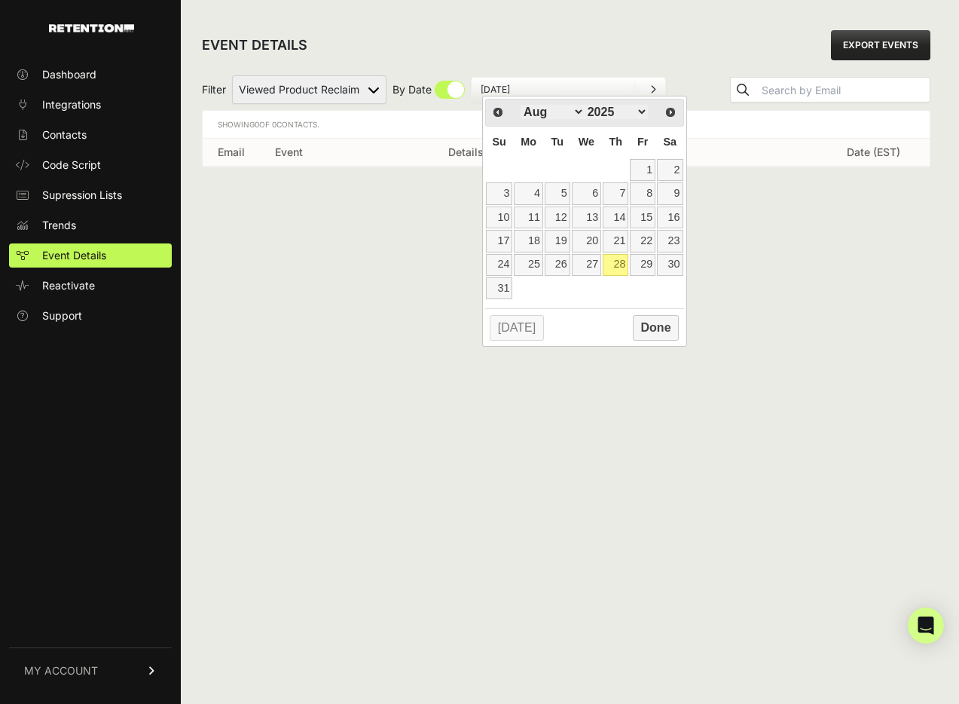
click at [549, 120] on div "Jan Feb Mar Apr May Jun [DATE] Aug Sep Oct Nov [DATE] 2016 2017 2018 2019 2020 …" at bounding box center [585, 113] width 142 height 22
click at [554, 111] on select "Jan Feb Mar Apr May Jun [DATE] Aug Sep Oct Nov Dec" at bounding box center [553, 112] width 64 height 14
click at [609, 112] on select "2015 2016 2017 2018 2019 2020 2021 2022 2023 2024 2025 2026 2027 2028 2029 2030…" at bounding box center [617, 112] width 64 height 14
click at [582, 210] on link "15" at bounding box center [586, 217] width 29 height 22
type input "05/15/2024"
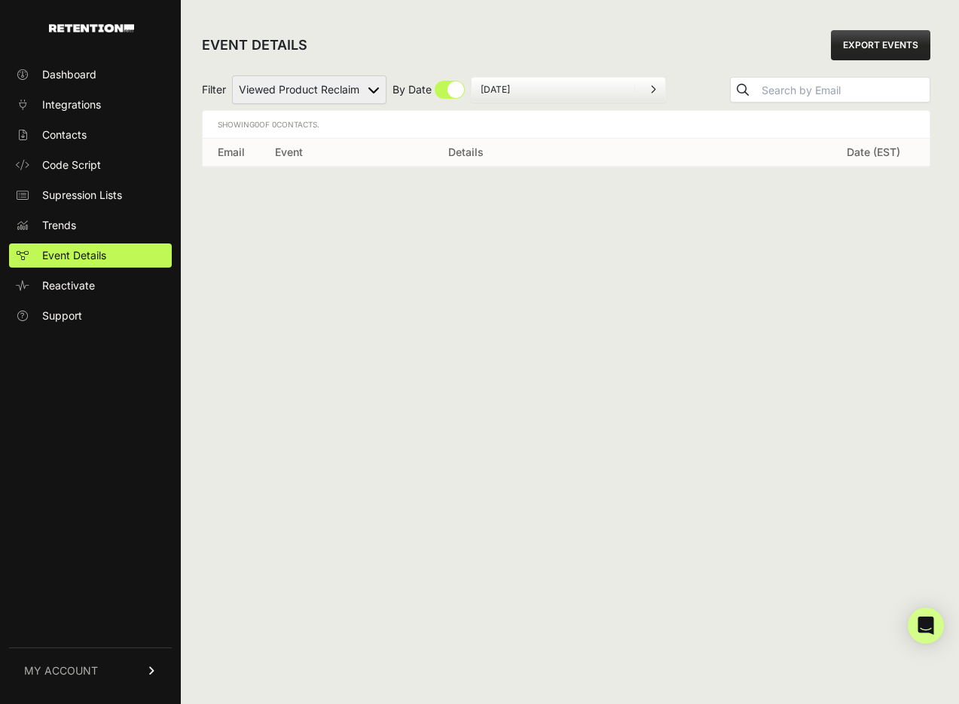
click at [533, 87] on input "[DATE]" at bounding box center [553, 90] width 145 height 12
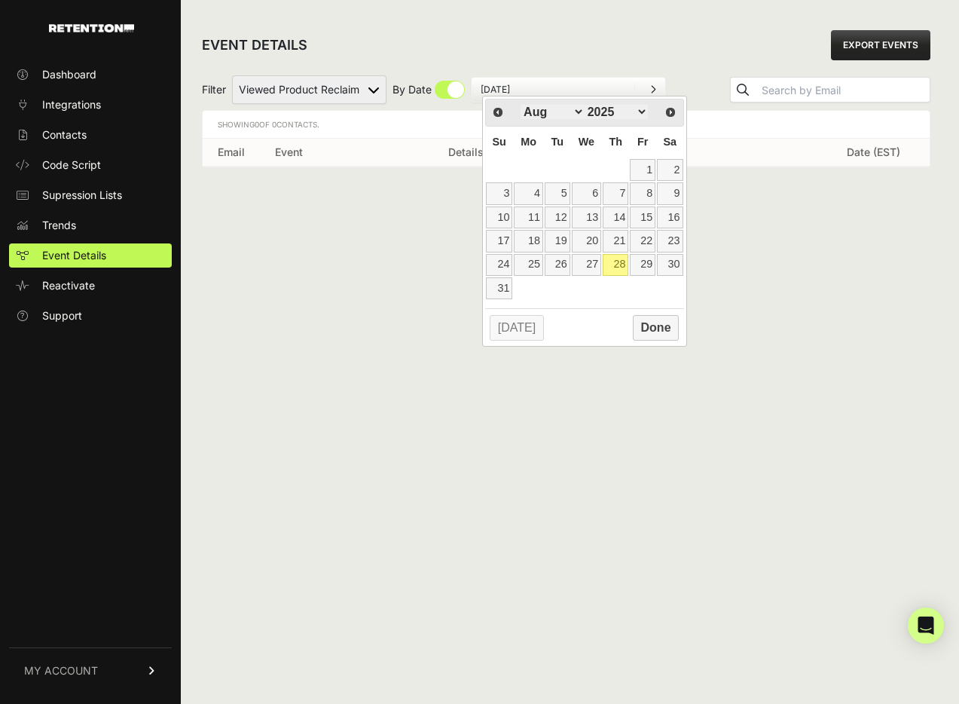
click at [548, 119] on div "Jan Feb Mar Apr May Jun [DATE] Aug Sep Oct Nov [DATE] 2016 2017 2018 2019 2020 …" at bounding box center [585, 113] width 142 height 22
click at [551, 112] on select "Jan Feb Mar Apr May Jun [DATE] Aug Sep Oct Nov Dec" at bounding box center [553, 112] width 64 height 14
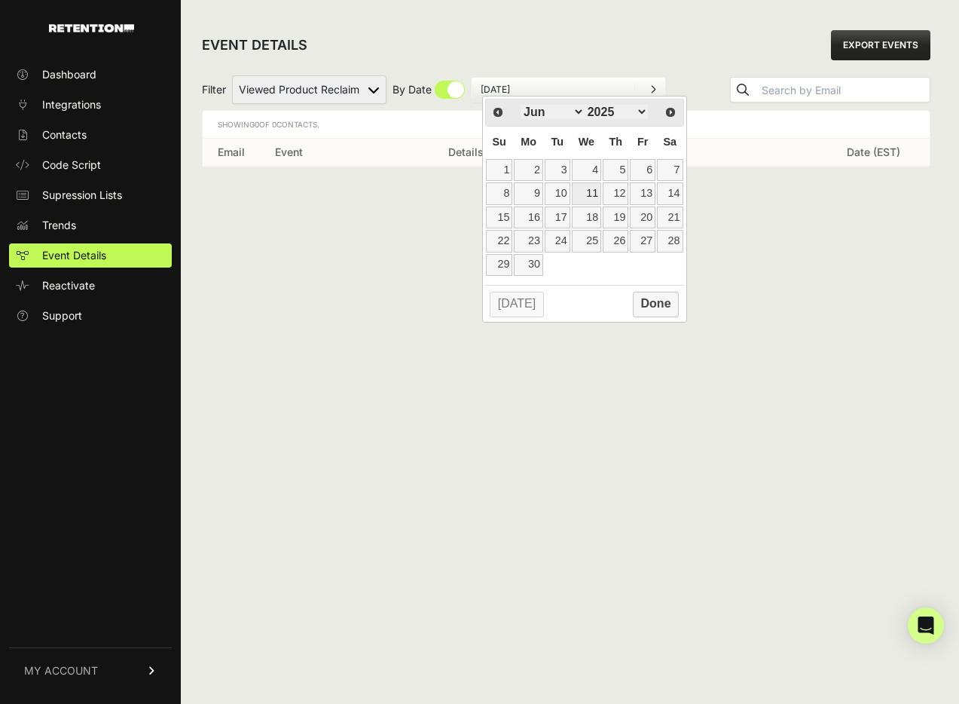
click at [589, 193] on link "11" at bounding box center [586, 193] width 29 height 22
type input "[DATE]"
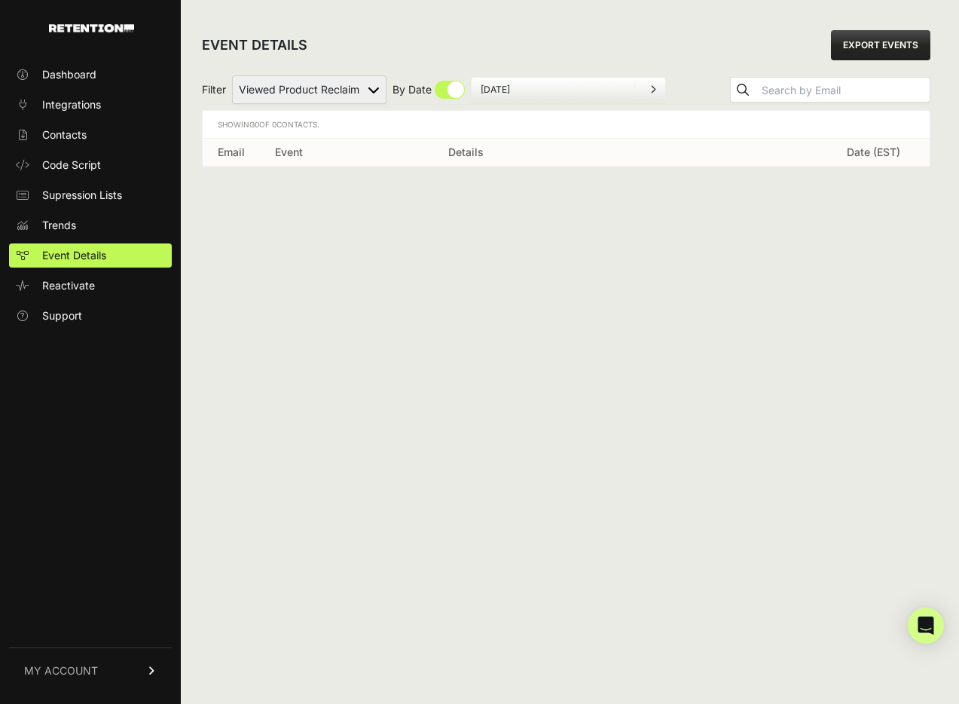
click at [533, 91] on input "[DATE]" at bounding box center [553, 90] width 145 height 12
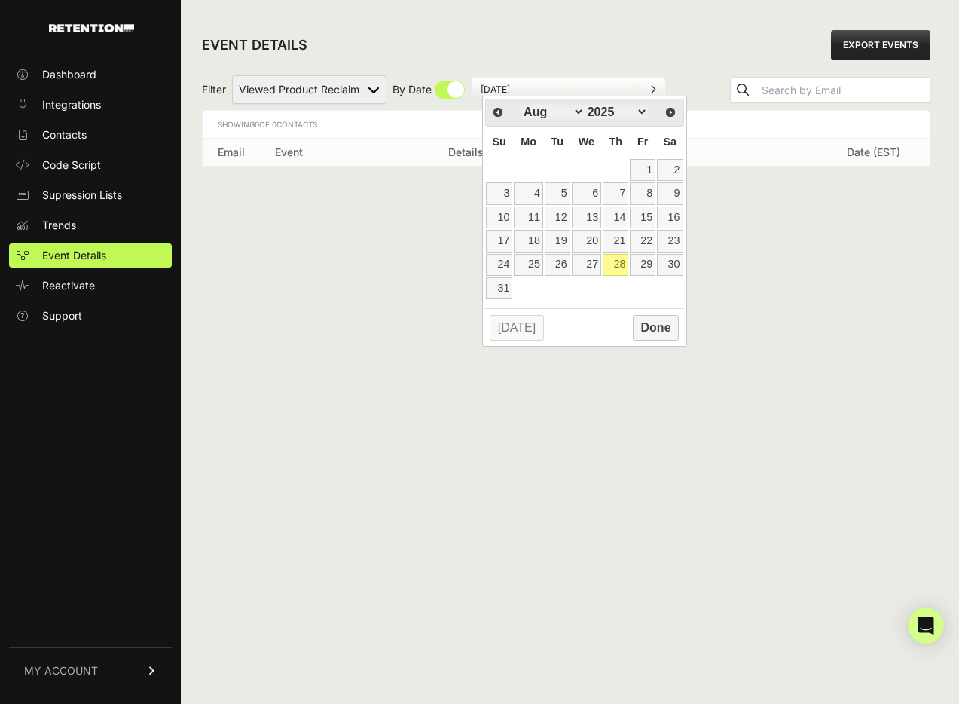
click at [551, 112] on select "Jan Feb Mar Apr May Jun [DATE] Aug Sep Oct Nov Dec" at bounding box center [553, 112] width 64 height 14
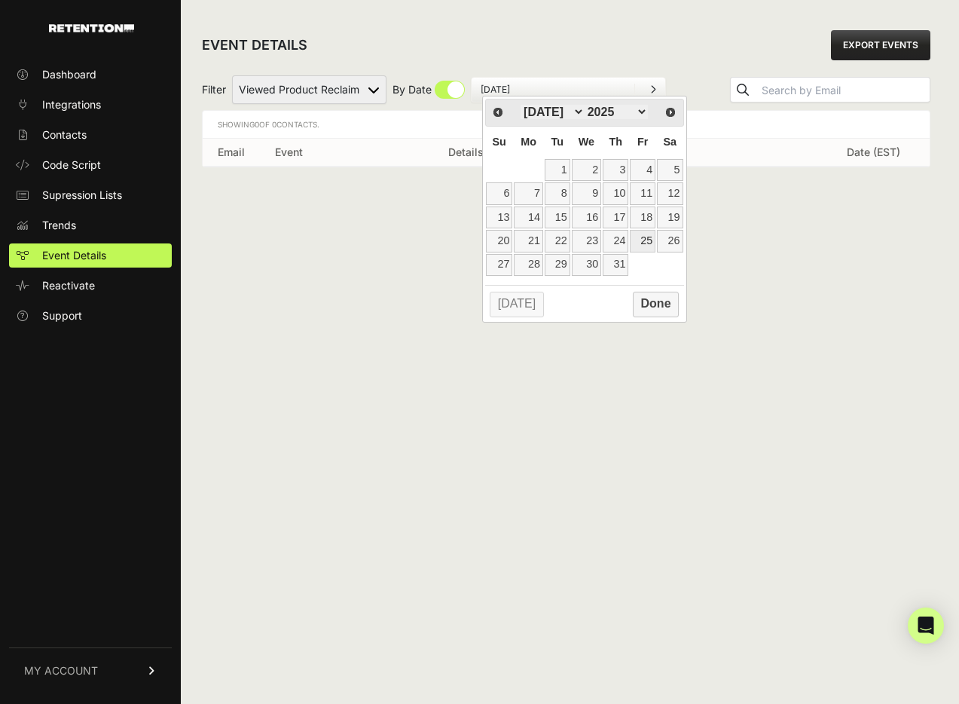
click at [645, 246] on link "25" at bounding box center [643, 241] width 26 height 22
type input "[DATE]"
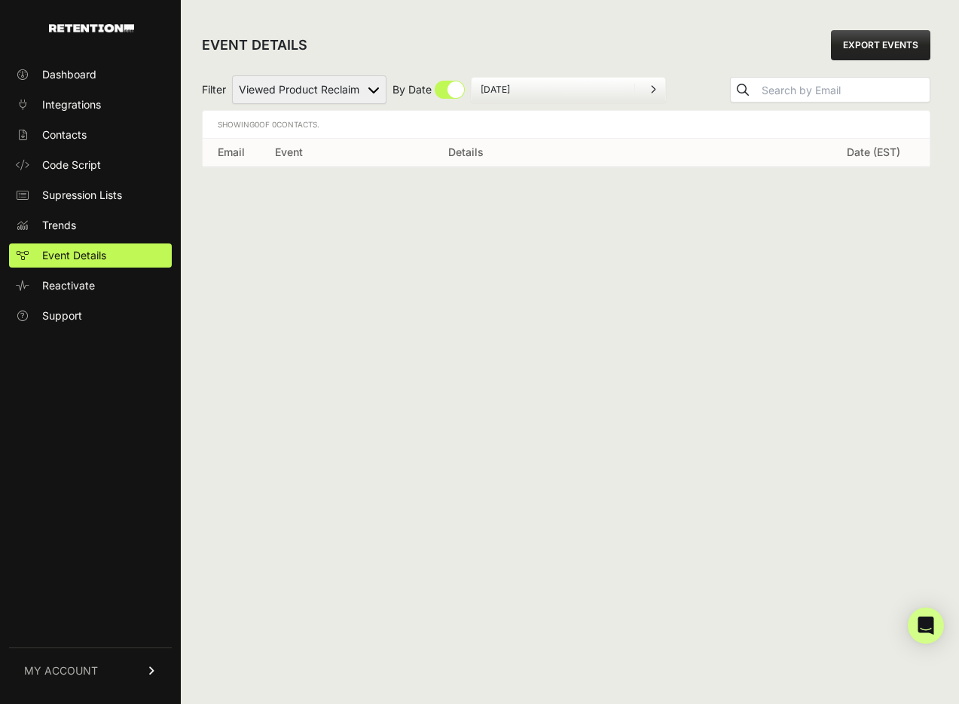
click at [460, 90] on input "checkbox" at bounding box center [428, 90] width 72 height 18
checkbox input "false"
click at [354, 87] on select "Active on Site Reclaim Added to Cart Reclaim Checkout Started Reclaim Revenue V…" at bounding box center [309, 89] width 154 height 29
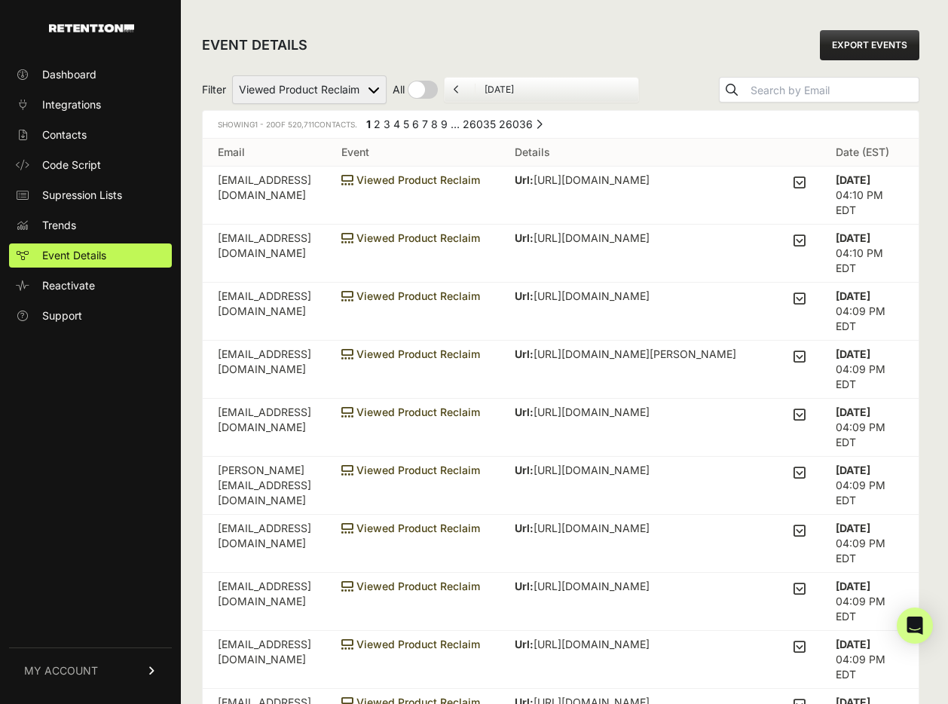
click at [510, 90] on input "[DATE]" at bounding box center [556, 90] width 145 height 12
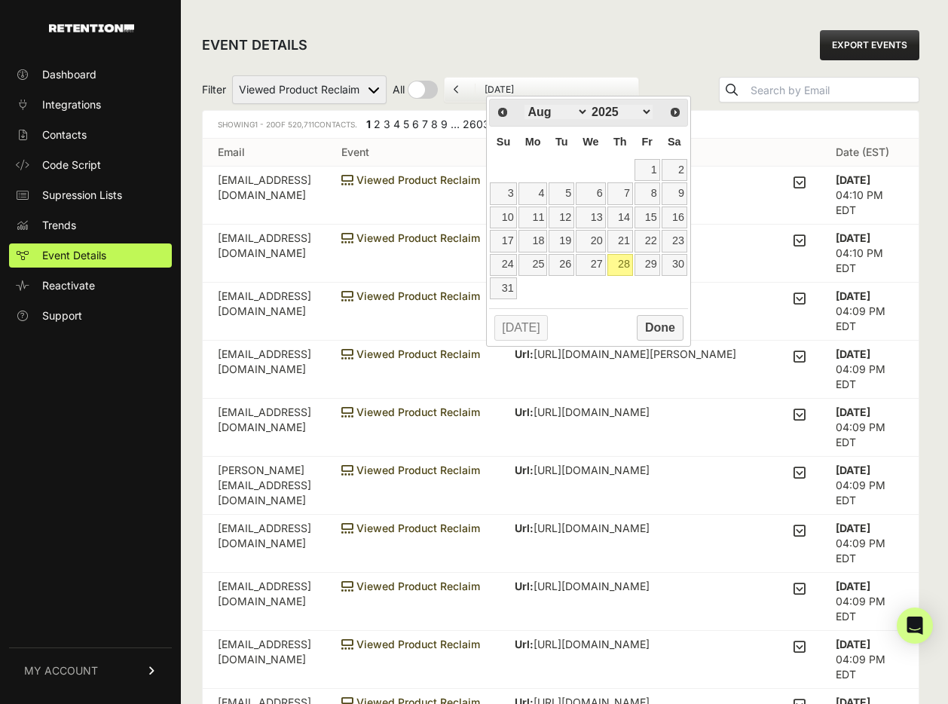
click at [548, 111] on select "Jan Feb Mar Apr May Jun Jul Aug Sep Oct Nov Dec" at bounding box center [556, 112] width 64 height 14
click at [644, 239] on link "25" at bounding box center [647, 241] width 26 height 22
type input "07/25/2025"
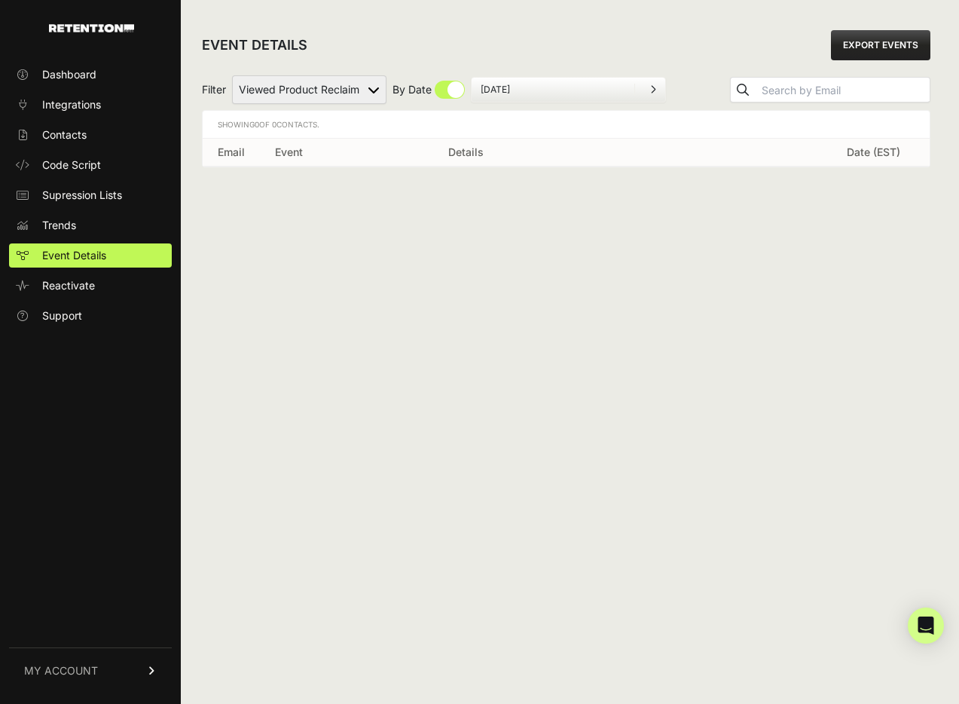
click at [318, 83] on select "Active on Site Reclaim Added to Cart Reclaim Checkout Started Reclaim Revenue V…" at bounding box center [309, 89] width 154 height 29
select select "Viewed Category Reclaim"
click at [233, 75] on select "Active on Site Reclaim Added to Cart Reclaim Checkout Started Reclaim Revenue V…" at bounding box center [309, 89] width 154 height 29
click at [325, 90] on select "Active on Site Reclaim Added to Cart Reclaim Checkout Started Reclaim Revenue V…" at bounding box center [309, 89] width 154 height 29
select select "order_net_new"
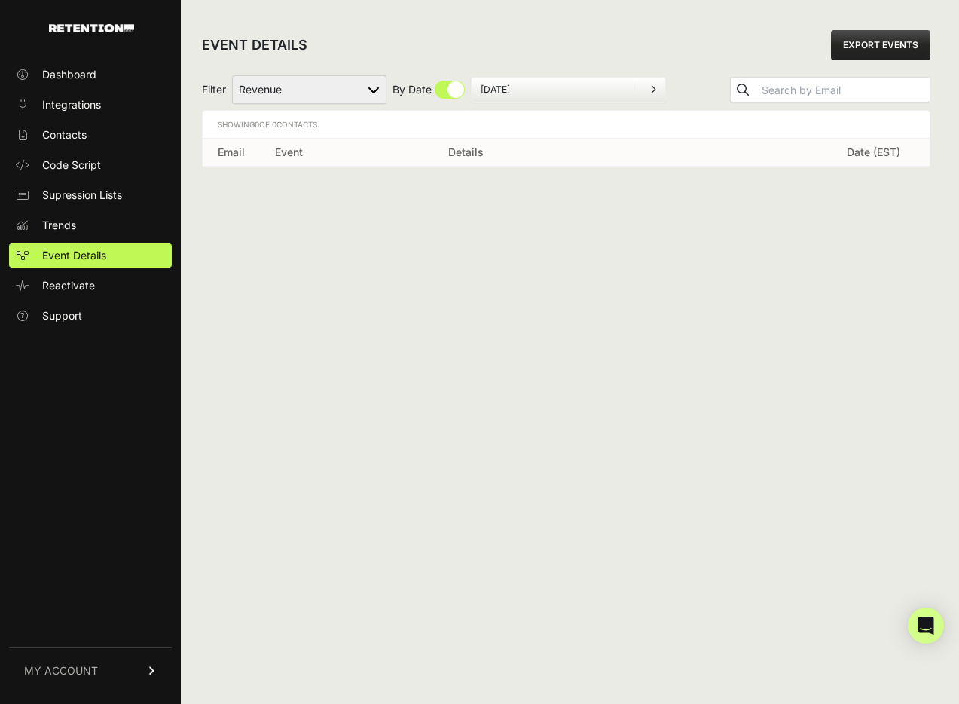
click at [233, 75] on select "Active on Site Reclaim Added to Cart Reclaim Checkout Started Reclaim Revenue V…" at bounding box center [309, 89] width 154 height 29
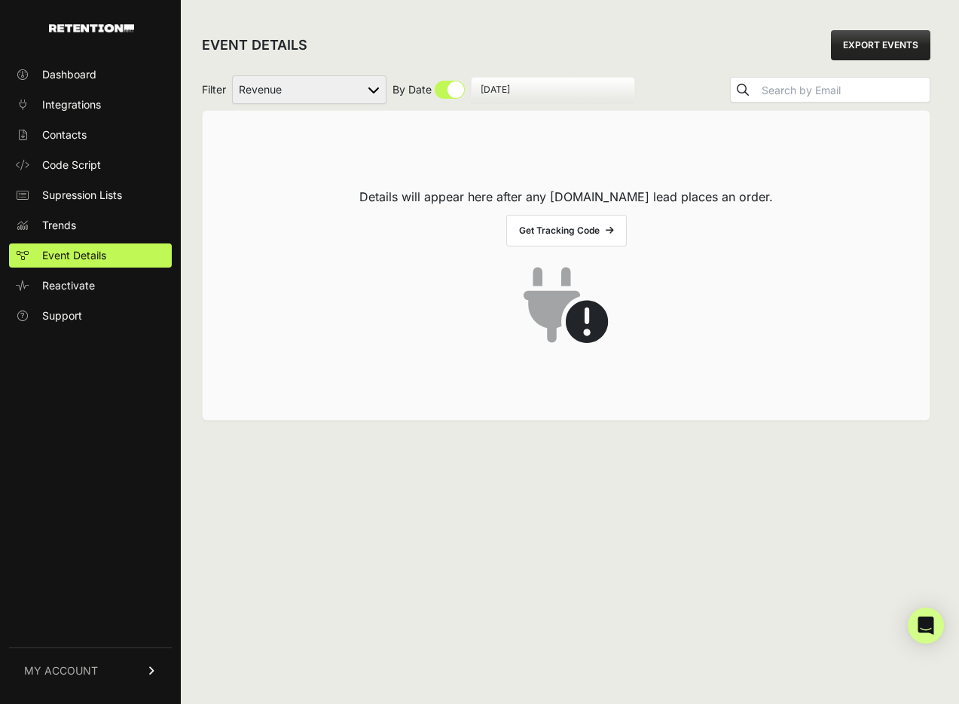
click at [327, 84] on select "Active on Site Reclaim Added to Cart Reclaim Checkout Started Reclaim Revenue V…" at bounding box center [309, 89] width 154 height 29
select select "Checkout Started Reclaim"
click at [233, 75] on select "Active on Site Reclaim Added to Cart Reclaim Checkout Started Reclaim Revenue V…" at bounding box center [309, 89] width 154 height 29
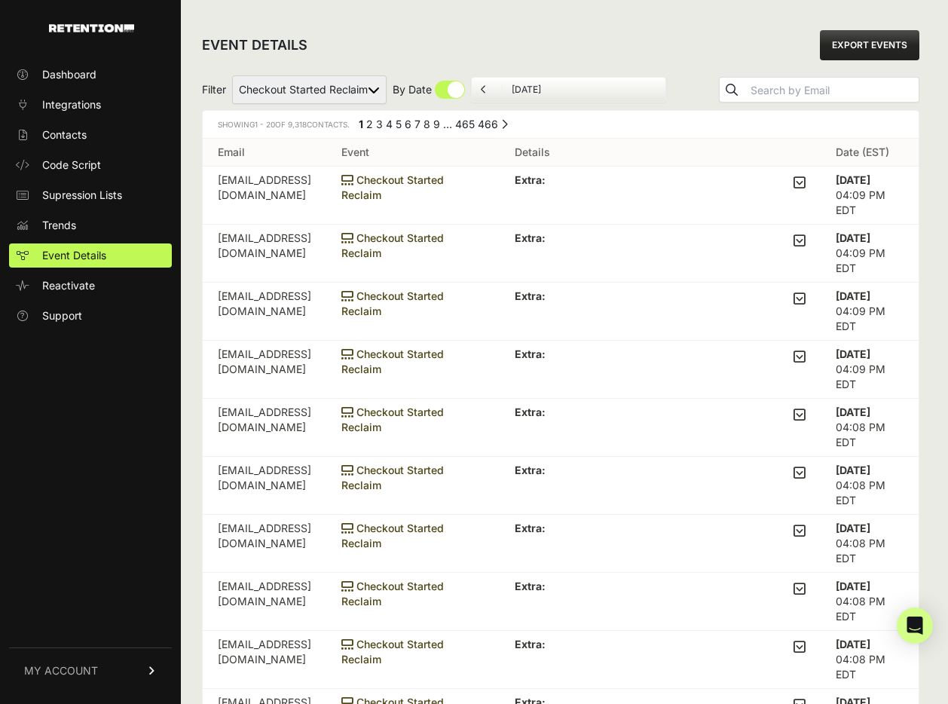
click at [328, 90] on select "Active on Site Reclaim Added to Cart Reclaim Checkout Started Reclaim Revenue V…" at bounding box center [309, 89] width 154 height 29
click at [555, 88] on input "August 28, 2025" at bounding box center [584, 90] width 145 height 12
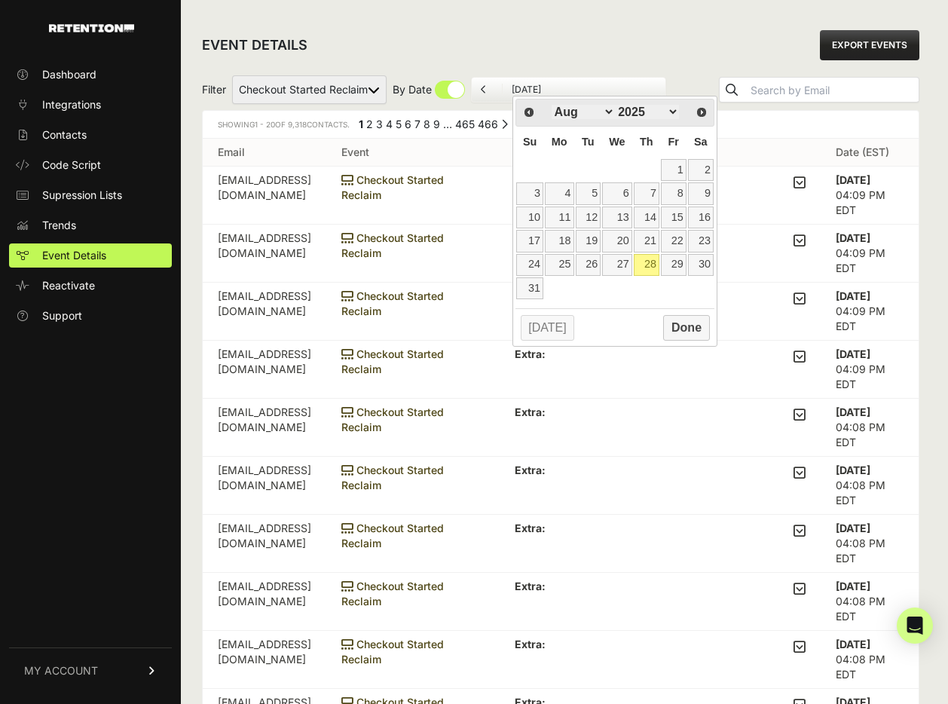
click at [564, 114] on select "Jan Feb Mar Apr May Jun Jul Aug Sep Oct Nov Dec" at bounding box center [583, 112] width 64 height 14
click at [628, 241] on link "23" at bounding box center [616, 241] width 29 height 22
type input "07/23/2025"
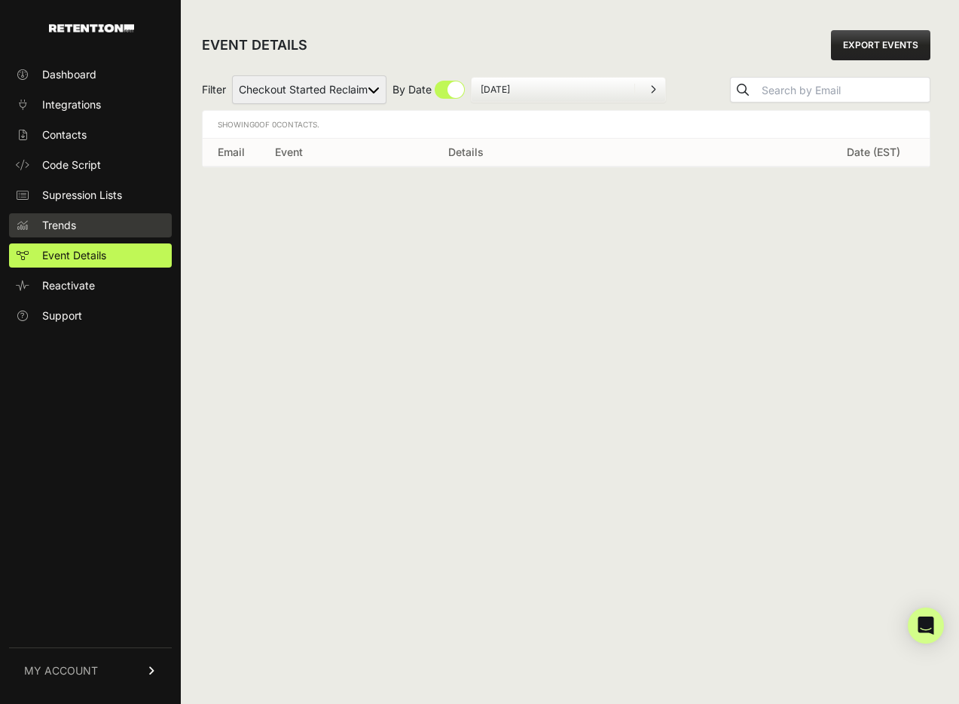
click at [96, 218] on link "Trends" at bounding box center [90, 225] width 163 height 24
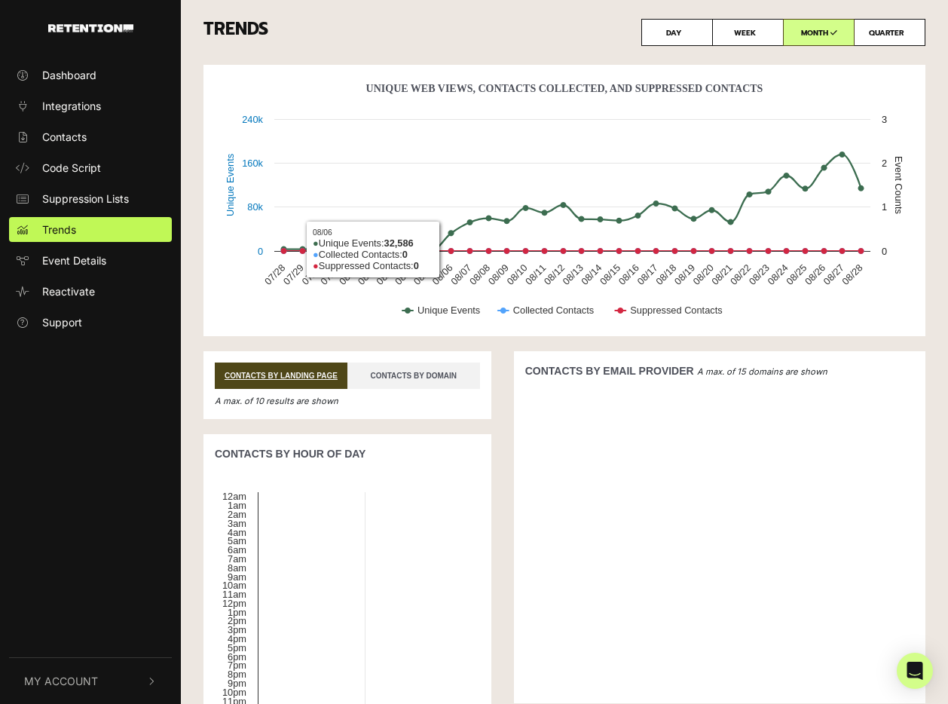
click at [473, 374] on link "CONTACTS BY DOMAIN" at bounding box center [413, 375] width 133 height 26
